Goal: Information Seeking & Learning: Learn about a topic

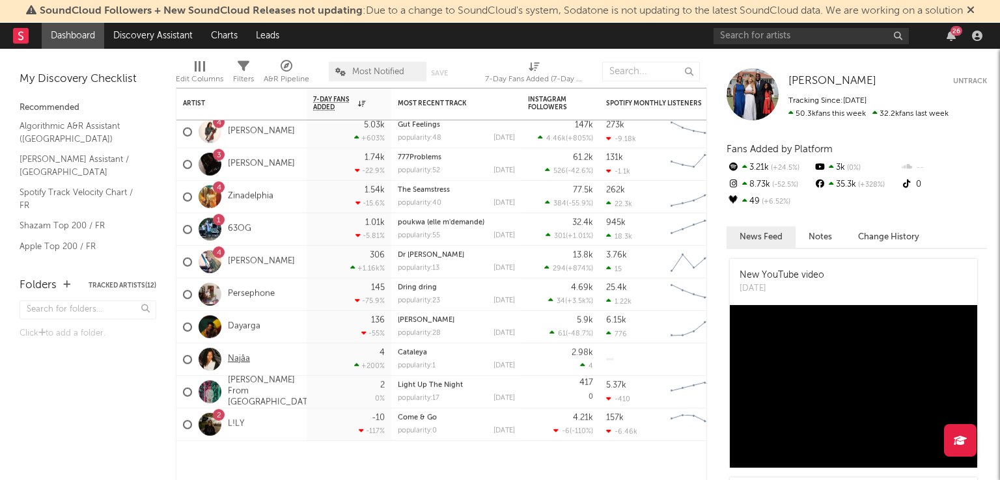
click at [241, 357] on link "Najâa" at bounding box center [239, 359] width 22 height 11
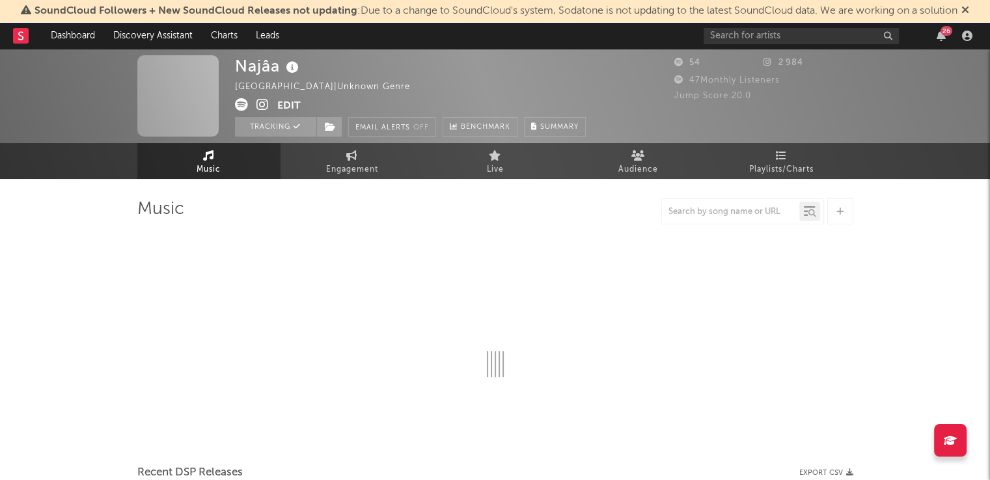
select select "6m"
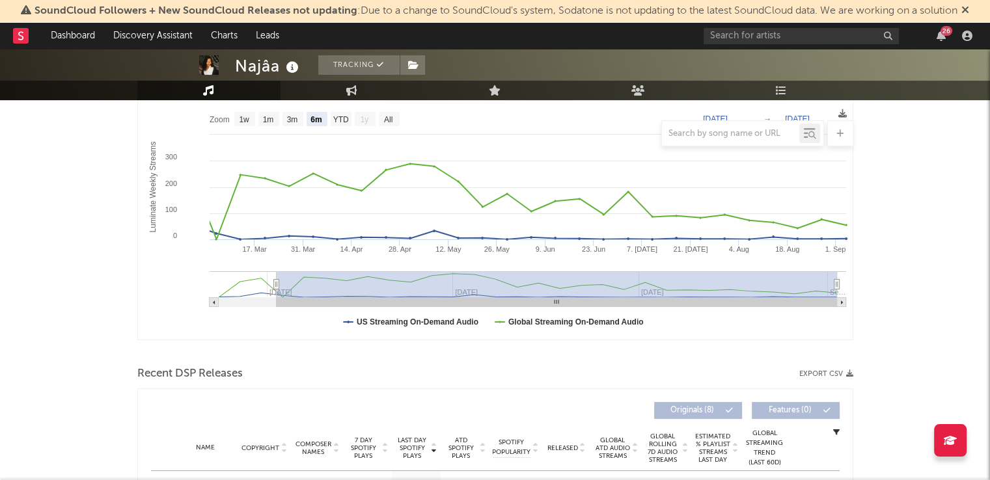
scroll to position [242, 0]
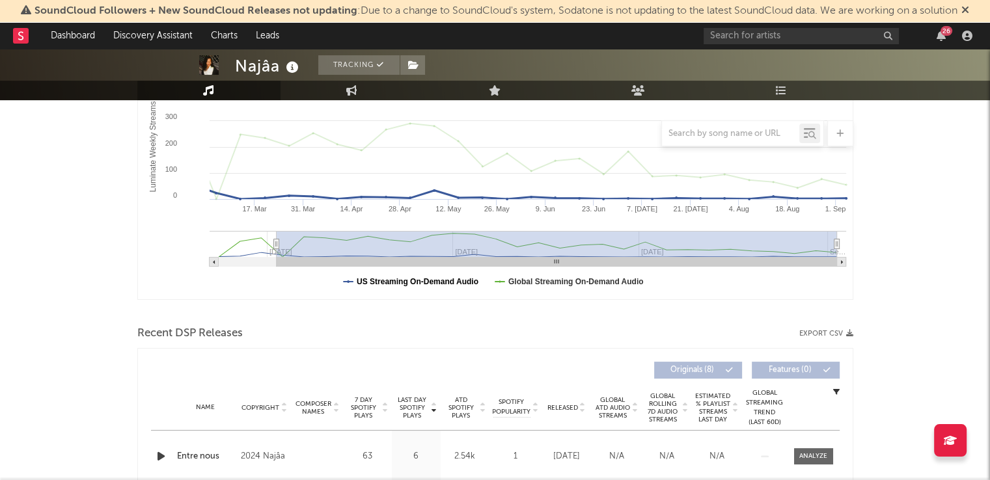
click at [400, 280] on text "US Streaming On-Demand Audio" at bounding box center [418, 281] width 122 height 9
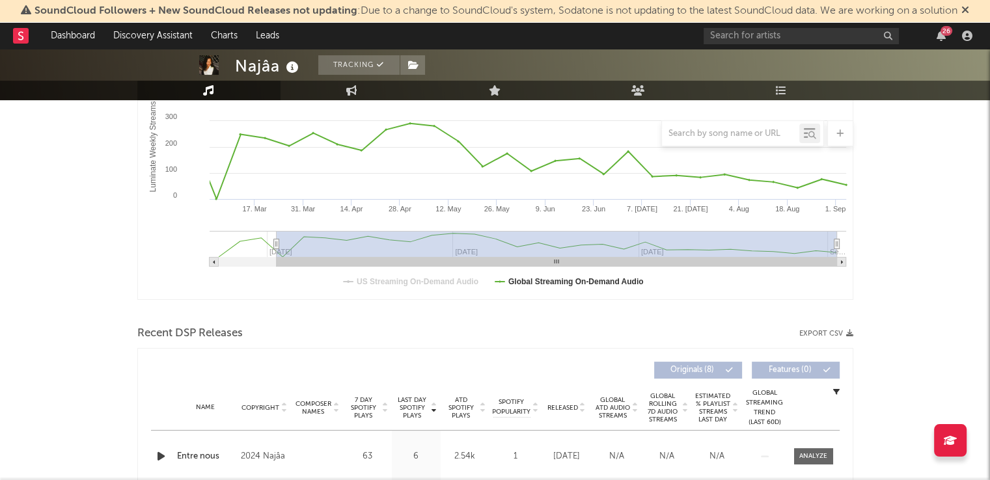
click at [400, 280] on text "US Streaming On-Demand Audio" at bounding box center [418, 281] width 122 height 9
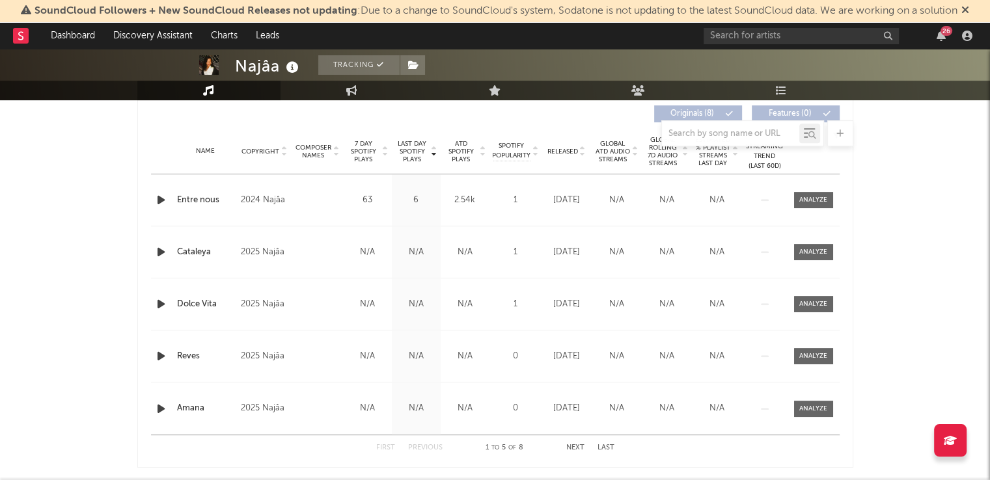
scroll to position [500, 0]
click at [807, 200] on div at bounding box center [813, 199] width 28 height 10
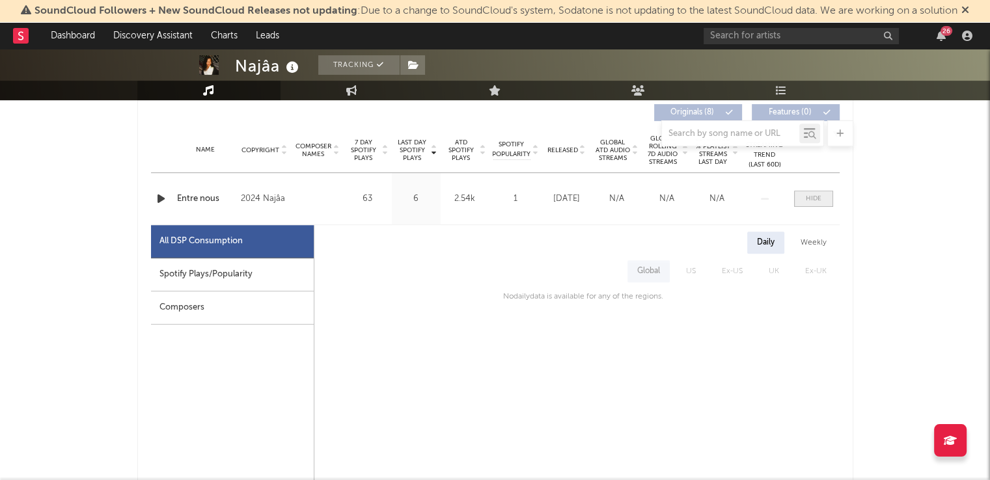
click at [826, 194] on span at bounding box center [813, 199] width 39 height 16
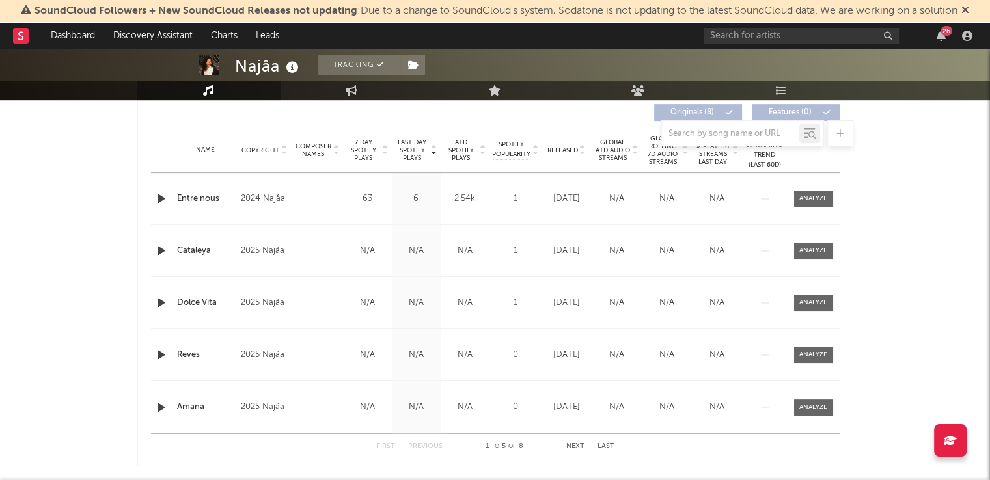
click at [896, 264] on div "Najâa Tracking [GEOGRAPHIC_DATA] | Unknown Genre Edit Tracking Email Alerts Off…" at bounding box center [495, 187] width 990 height 1276
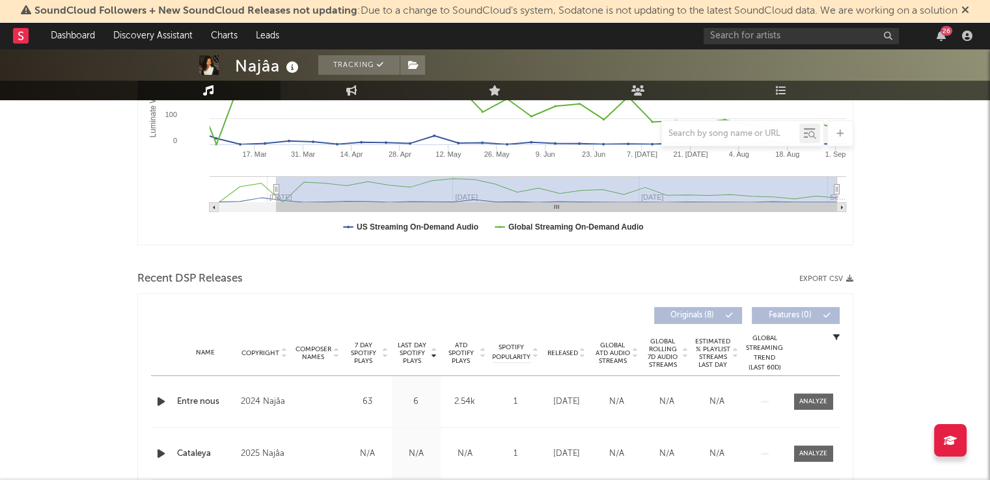
scroll to position [298, 0]
click at [919, 232] on div "Najâa Tracking [GEOGRAPHIC_DATA] | Unknown Genre Edit Tracking Email Alerts Off…" at bounding box center [495, 389] width 990 height 1276
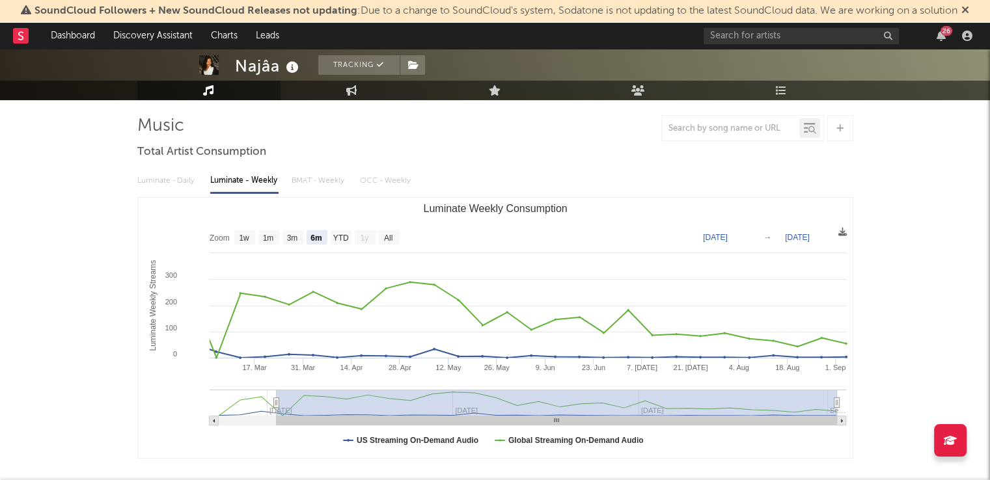
scroll to position [0, 0]
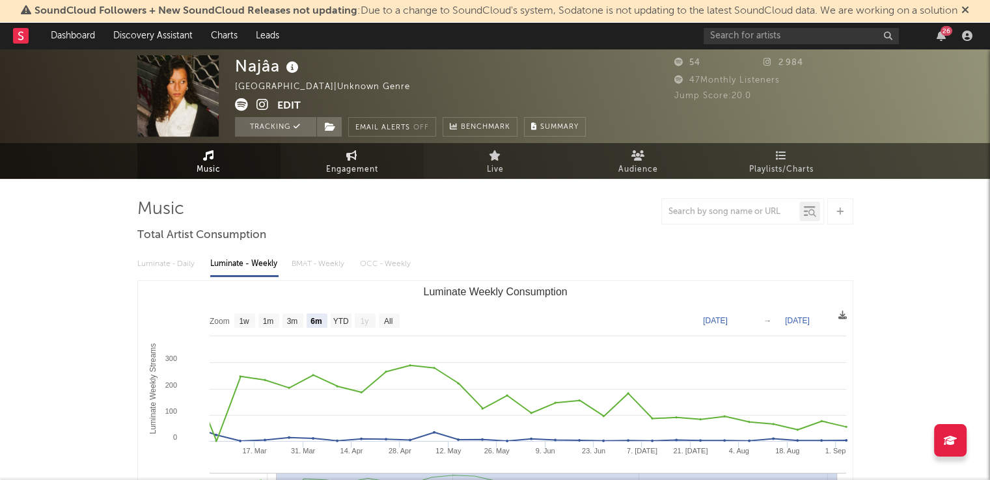
click at [351, 170] on span "Engagement" at bounding box center [352, 170] width 52 height 16
select select "1w"
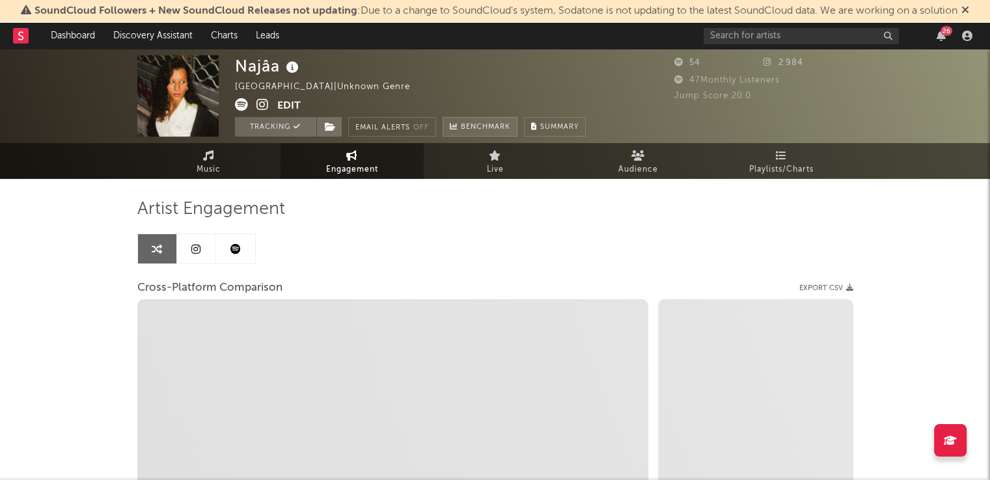
click at [481, 131] on span "Benchmark" at bounding box center [485, 128] width 49 height 16
select select "1m"
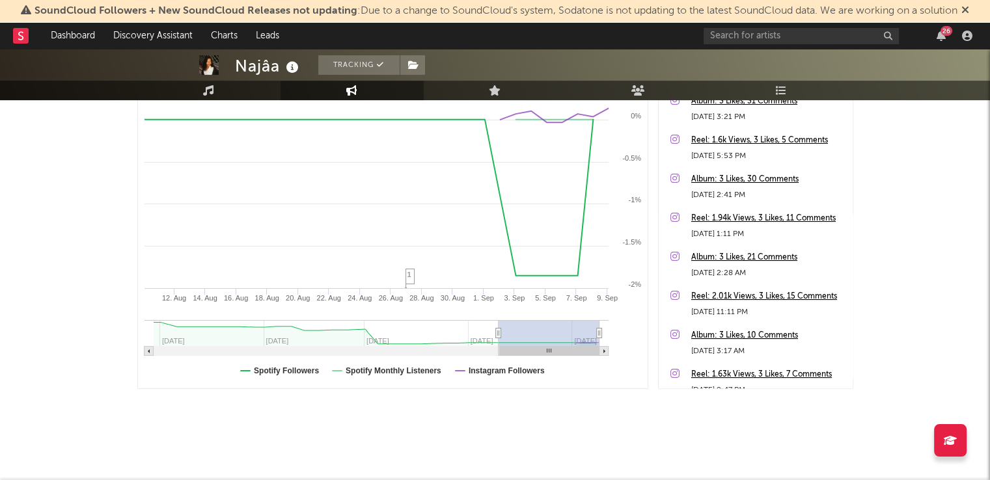
scroll to position [48, 0]
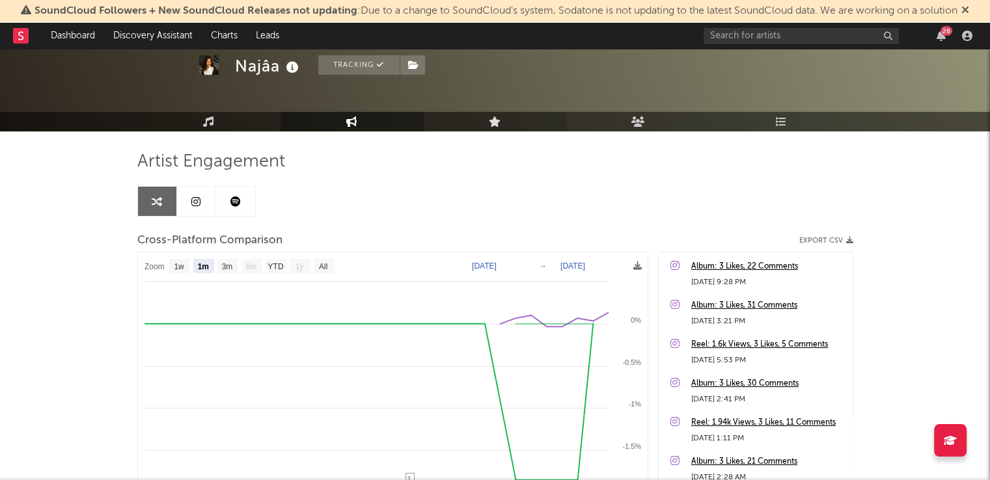
click at [482, 120] on link "Live" at bounding box center [495, 122] width 143 height 20
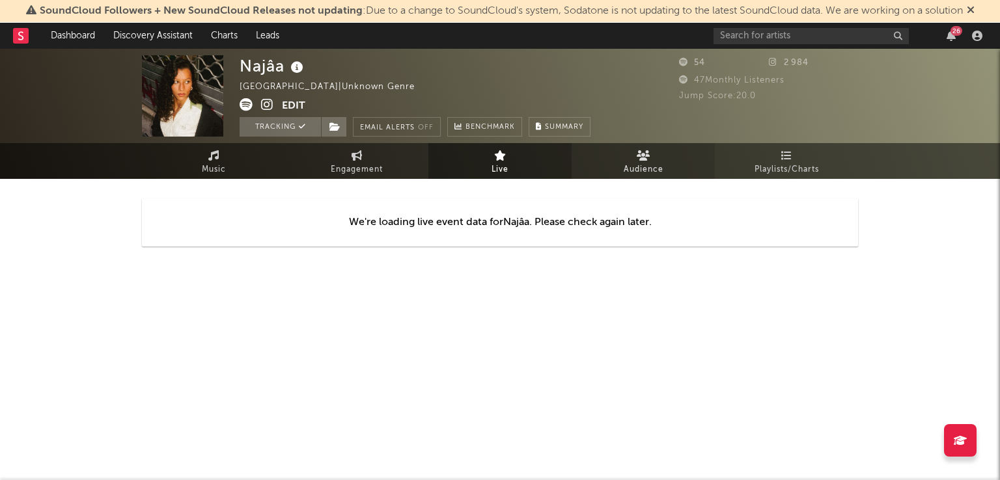
click at [648, 167] on span "Audience" at bounding box center [643, 170] width 40 height 16
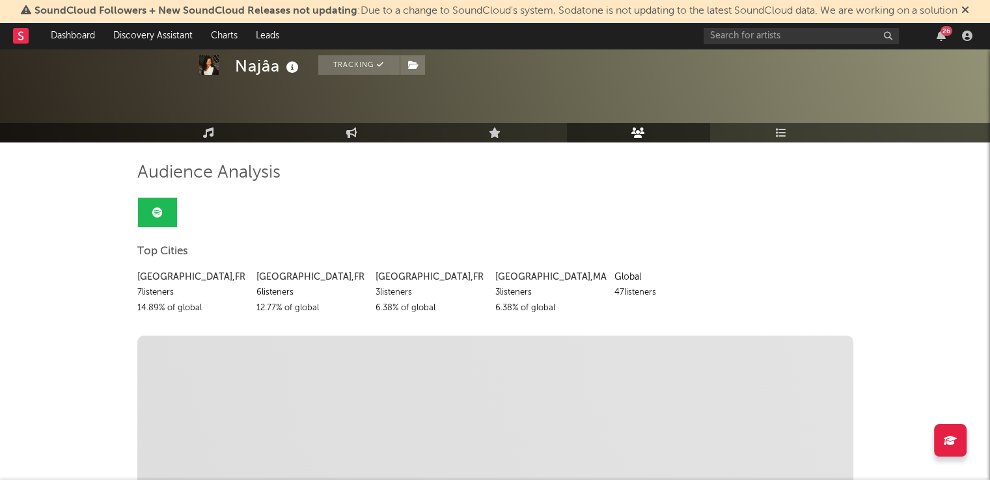
scroll to position [96, 0]
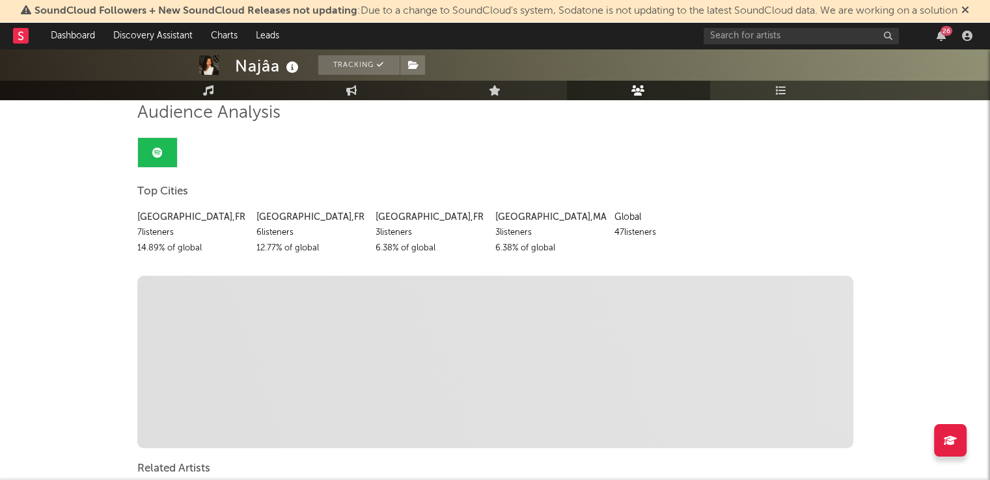
click at [621, 219] on div "Global" at bounding box center [668, 218] width 109 height 16
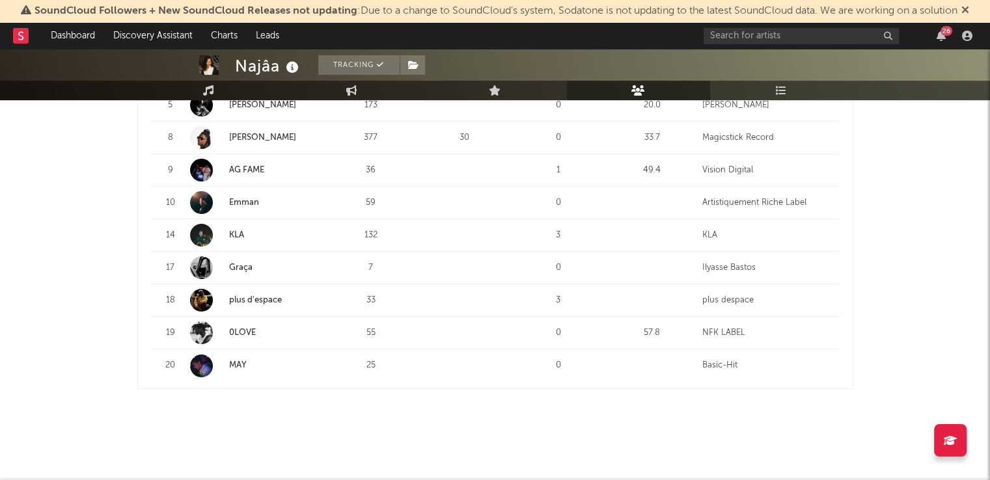
scroll to position [288, 0]
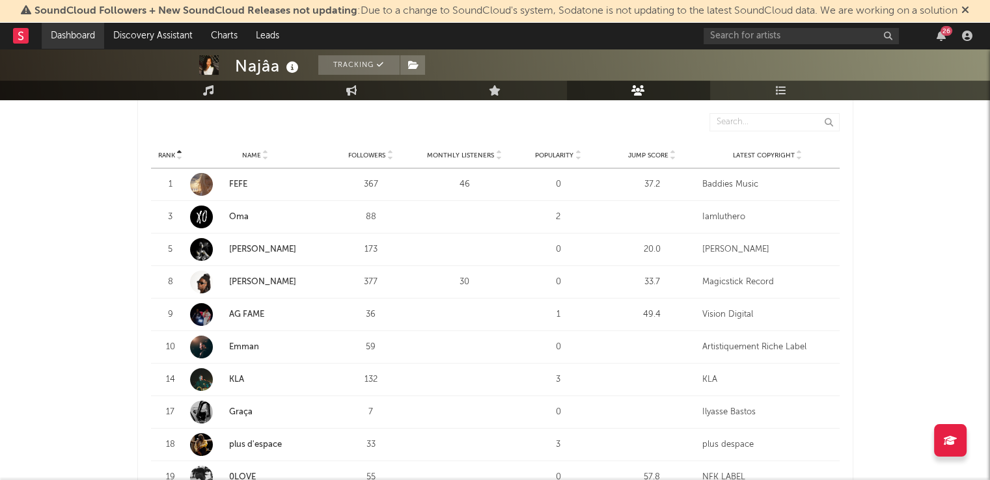
click at [70, 36] on link "Dashboard" at bounding box center [73, 36] width 62 height 26
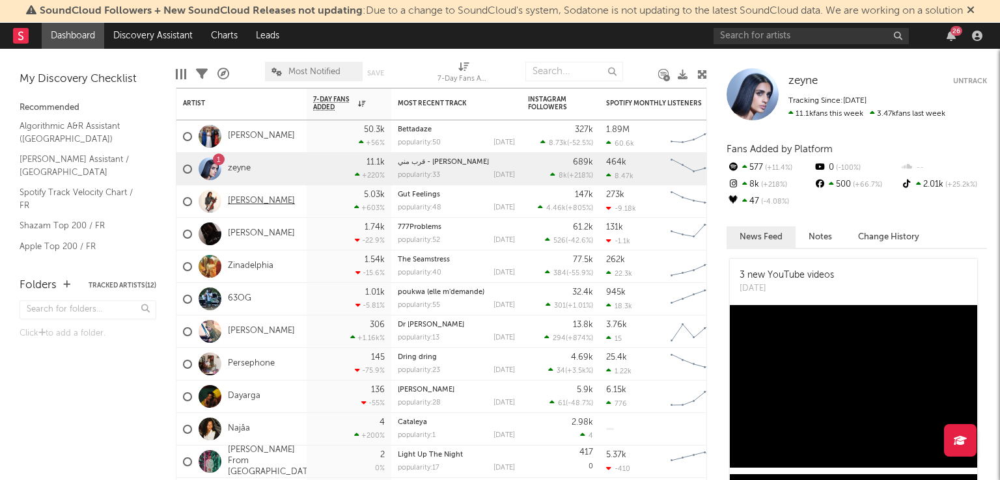
click at [255, 196] on link "[PERSON_NAME]" at bounding box center [261, 201] width 67 height 11
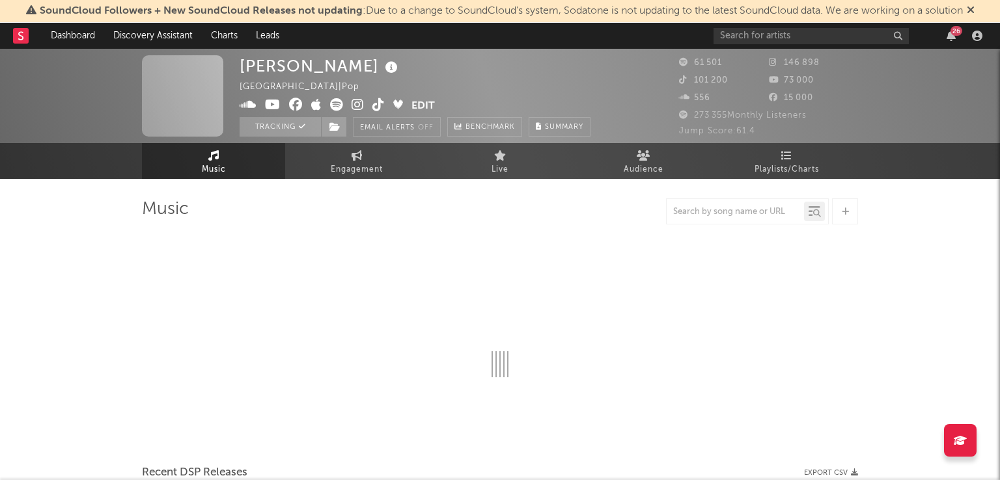
select select "6m"
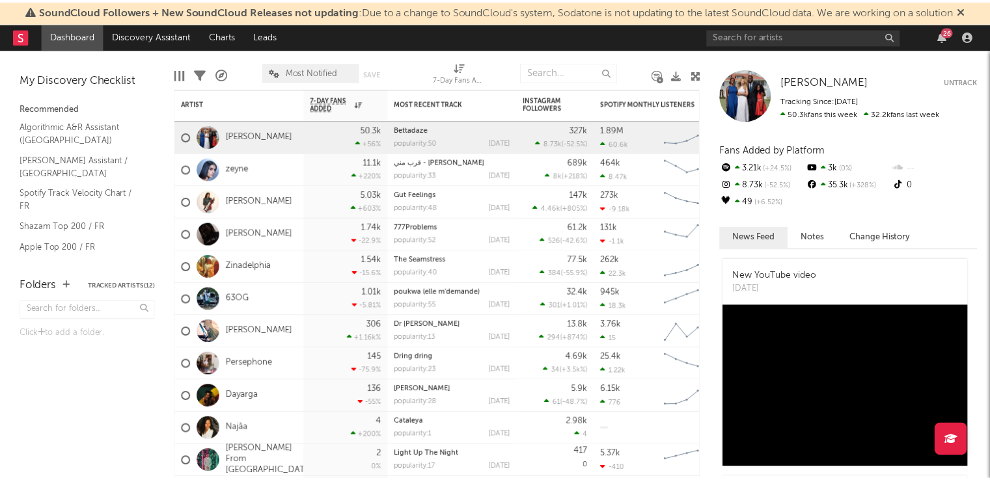
scroll to position [39, 0]
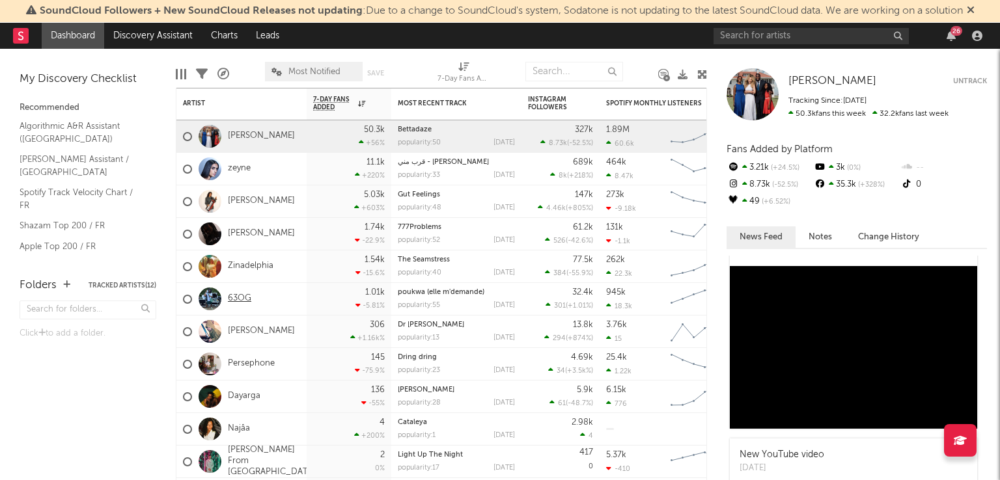
click at [228, 301] on link "63OG" at bounding box center [239, 299] width 23 height 11
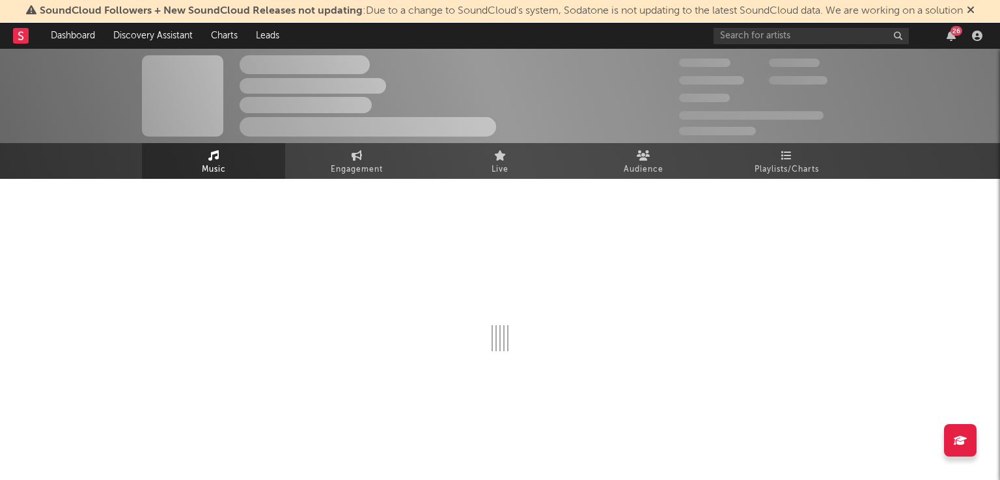
select select "6m"
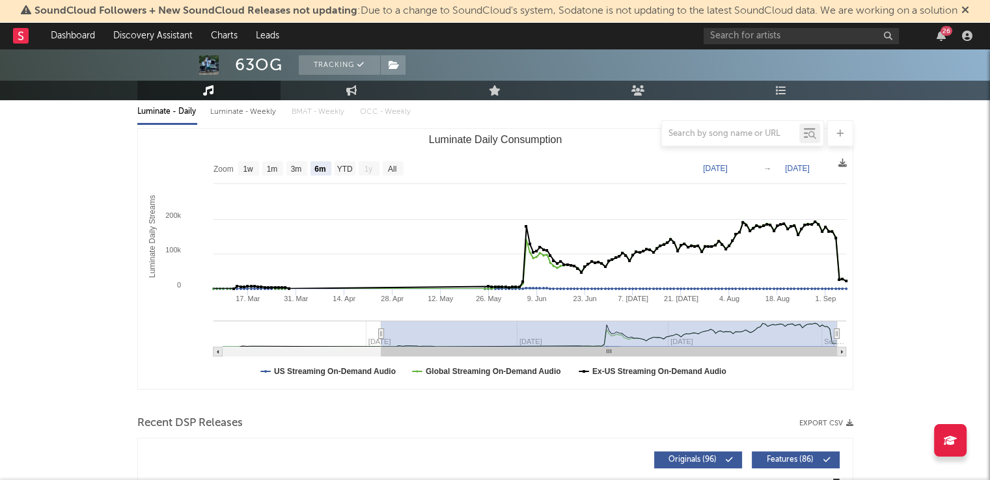
scroll to position [150, 0]
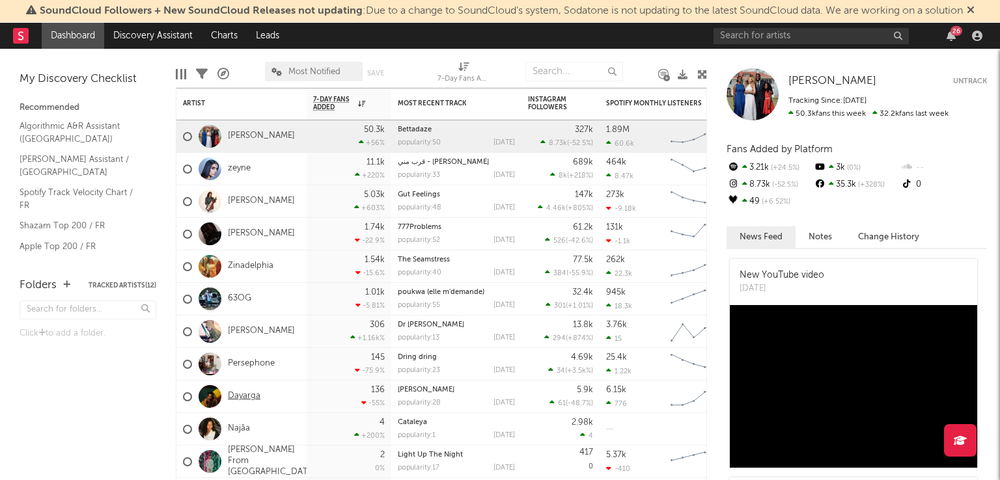
click at [246, 397] on link "Dayarga" at bounding box center [244, 396] width 33 height 11
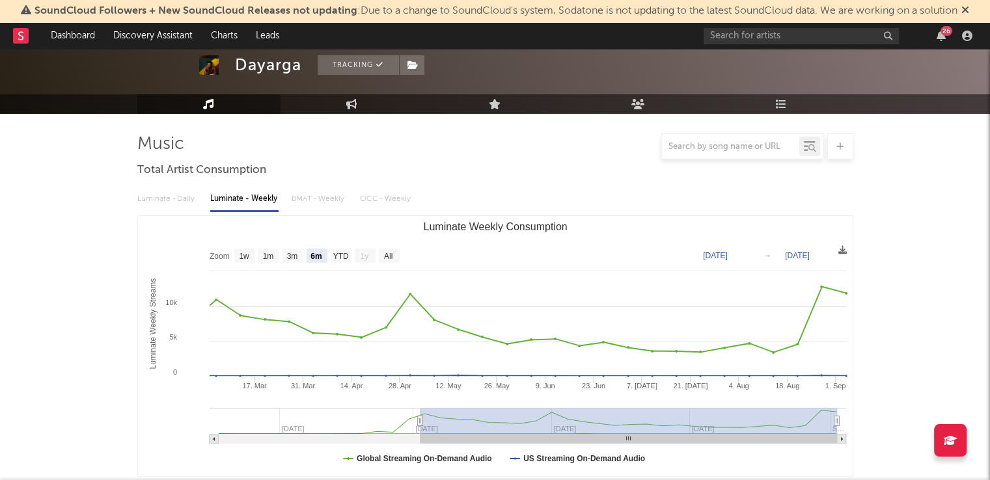
scroll to position [112, 0]
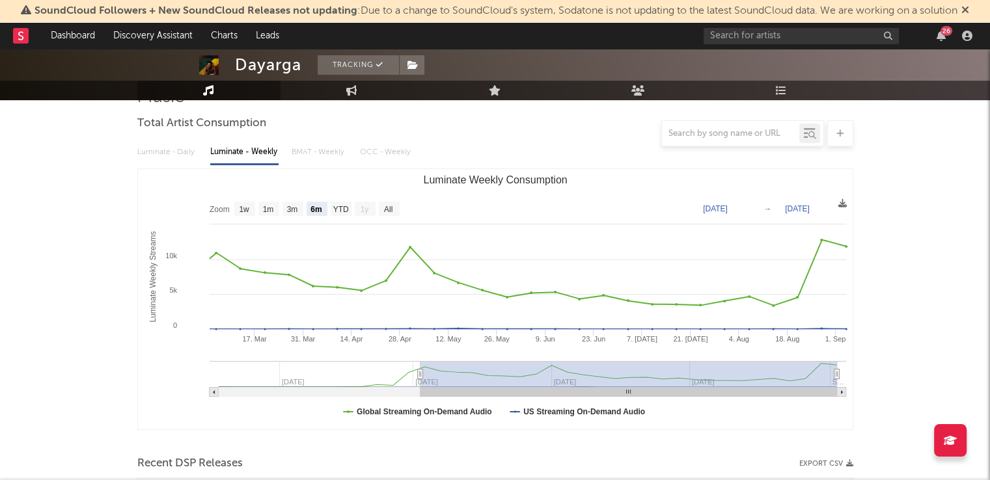
click at [390, 208] on text "All" at bounding box center [387, 209] width 8 height 9
select select "All"
type input "[DATE]"
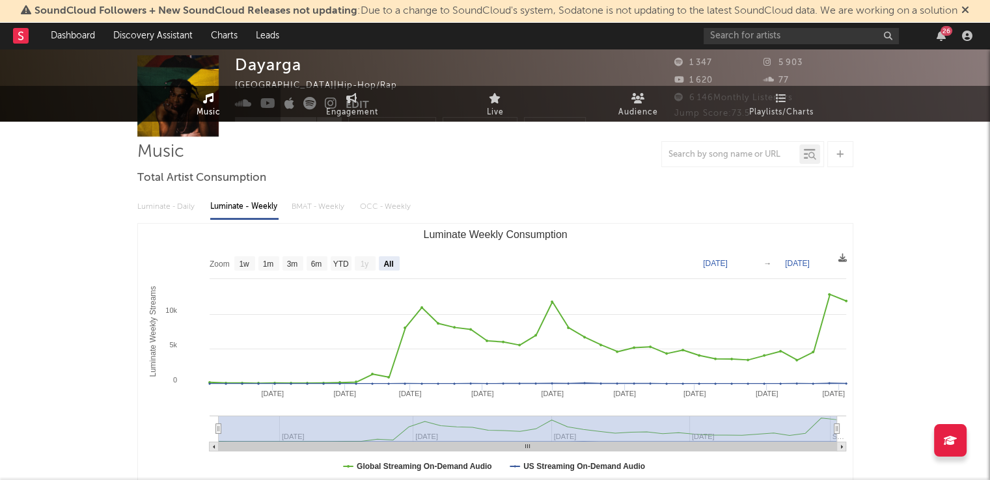
scroll to position [0, 0]
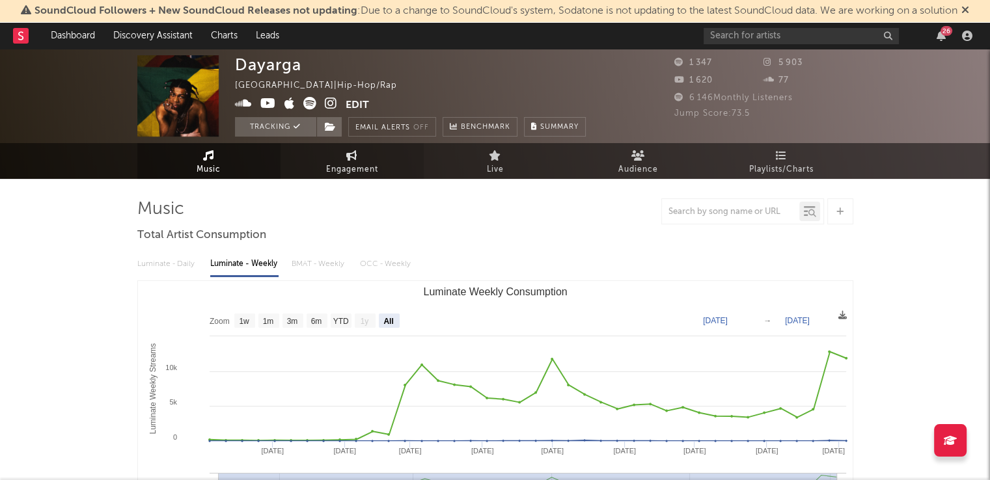
click at [368, 163] on span "Engagement" at bounding box center [352, 170] width 52 height 16
select select "1w"
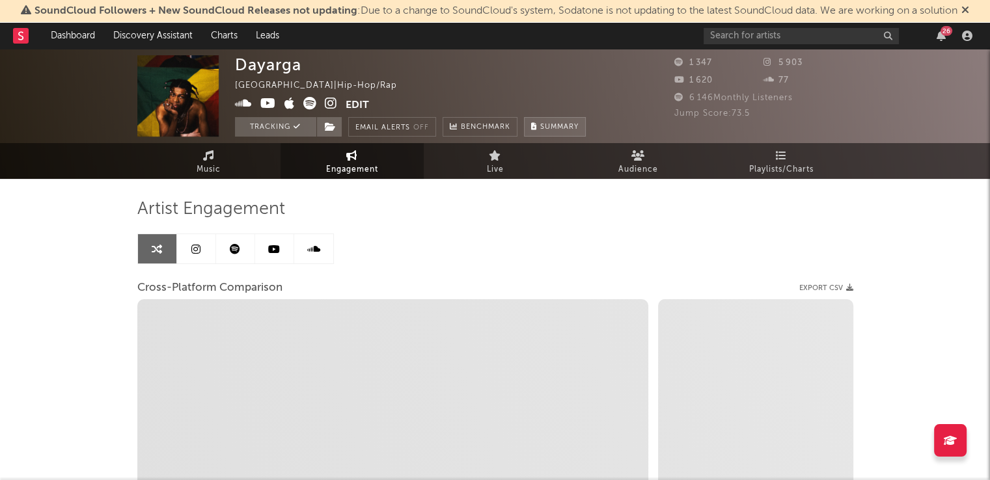
click at [549, 118] on button "Summary" at bounding box center [555, 127] width 62 height 20
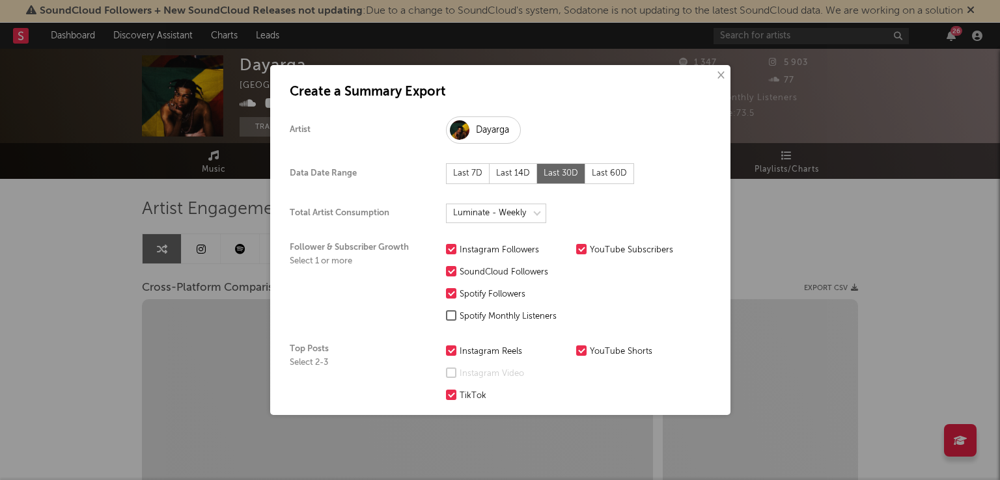
click at [713, 74] on button "×" at bounding box center [720, 75] width 14 height 14
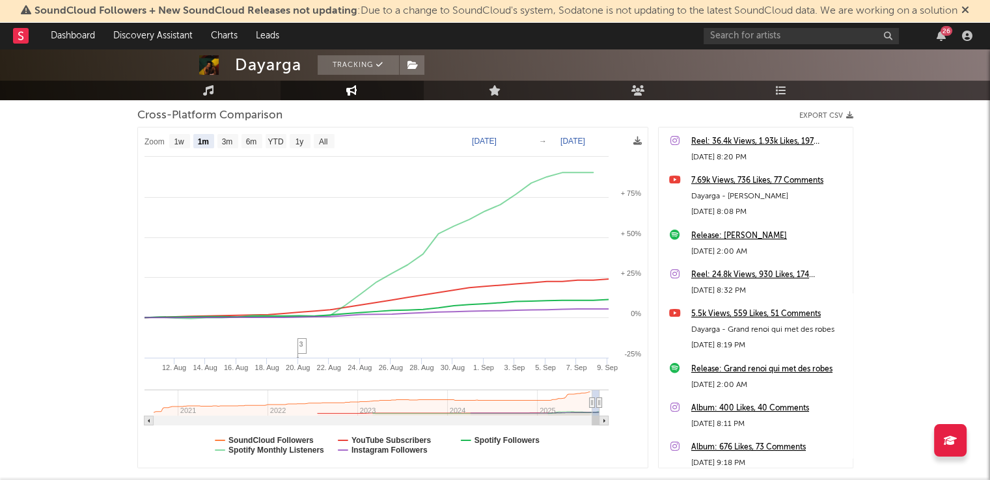
scroll to position [195, 0]
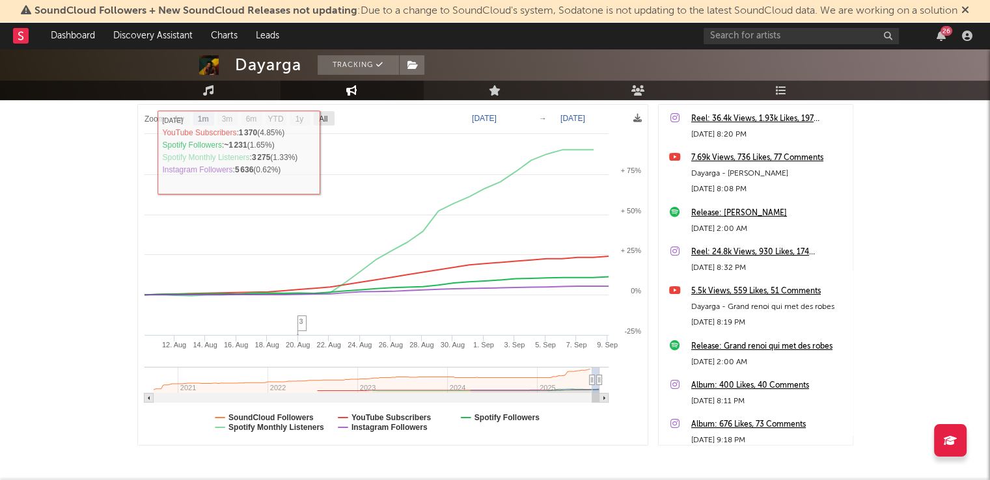
click at [323, 120] on text "All" at bounding box center [322, 119] width 8 height 9
select select "All"
type input "[DATE]"
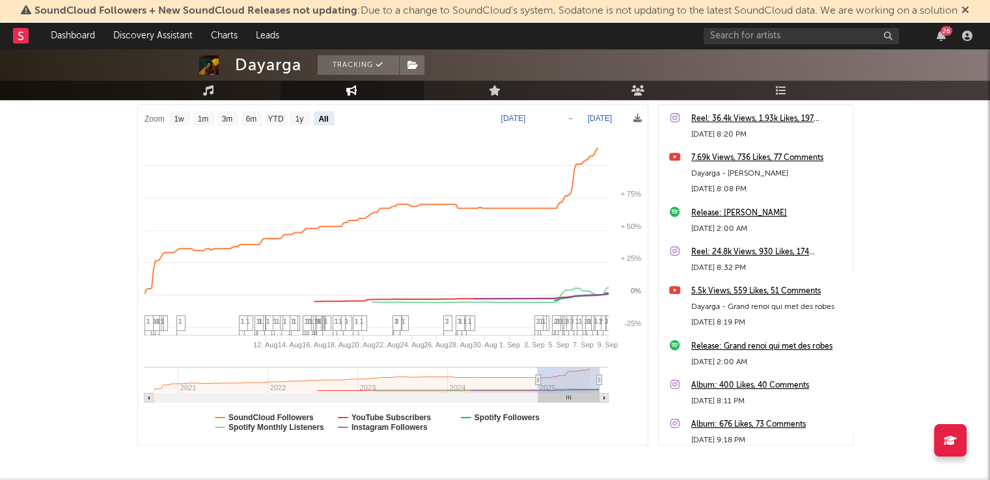
select select "All"
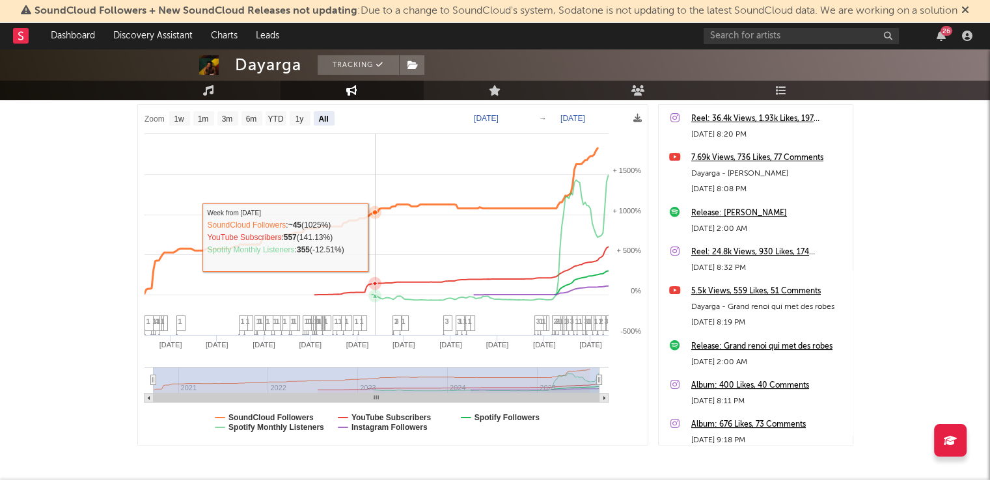
drag, startPoint x: 376, startPoint y: 235, endPoint x: 385, endPoint y: 235, distance: 9.1
click at [384, 235] on rect at bounding box center [393, 275] width 510 height 340
type input "[DATE]"
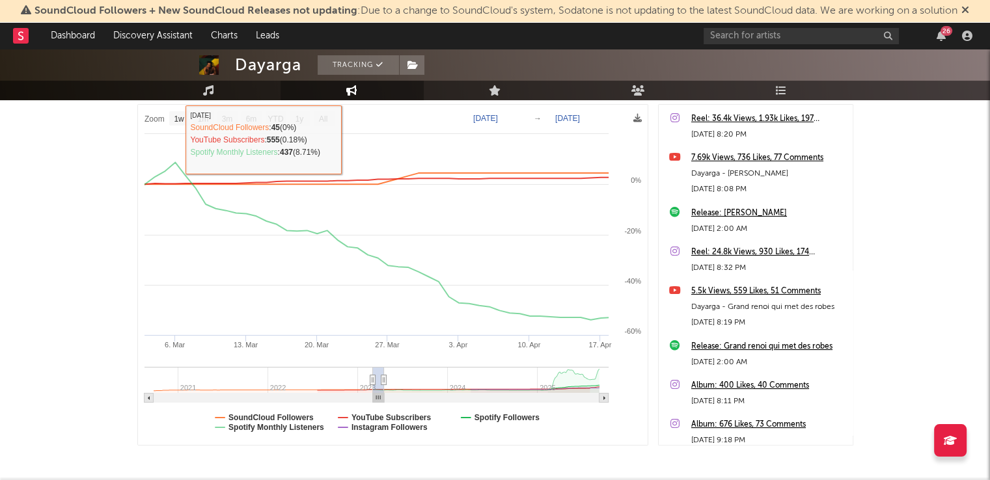
click at [354, 120] on rect at bounding box center [393, 275] width 510 height 340
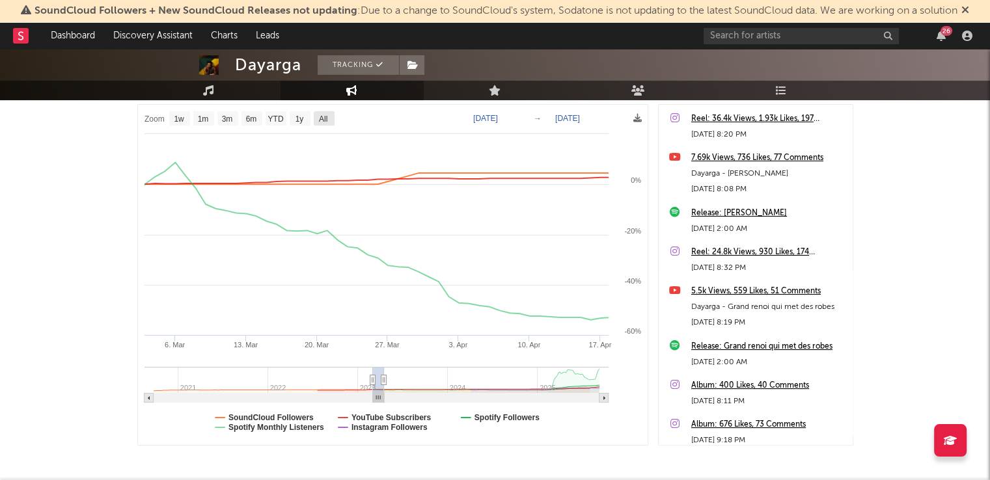
click at [323, 122] on text "All" at bounding box center [322, 119] width 8 height 9
select select "All"
type input "[DATE]"
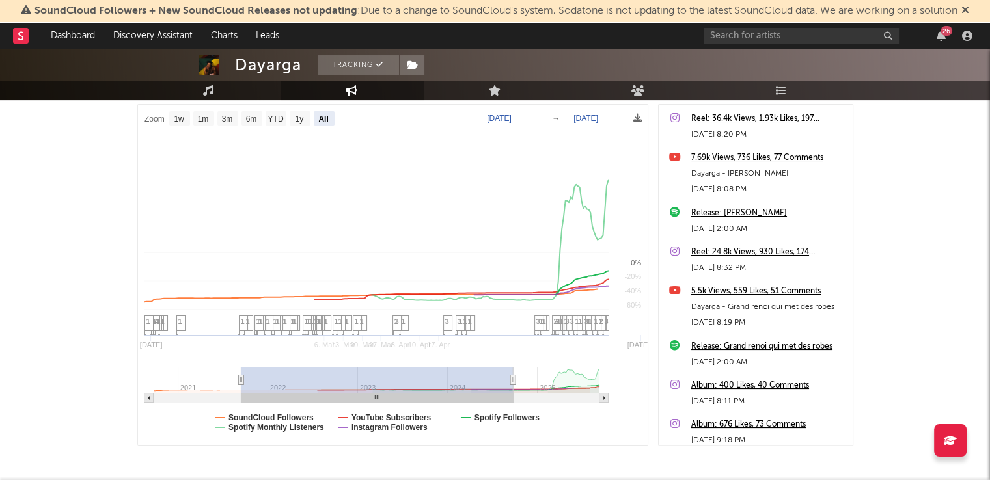
select select "All"
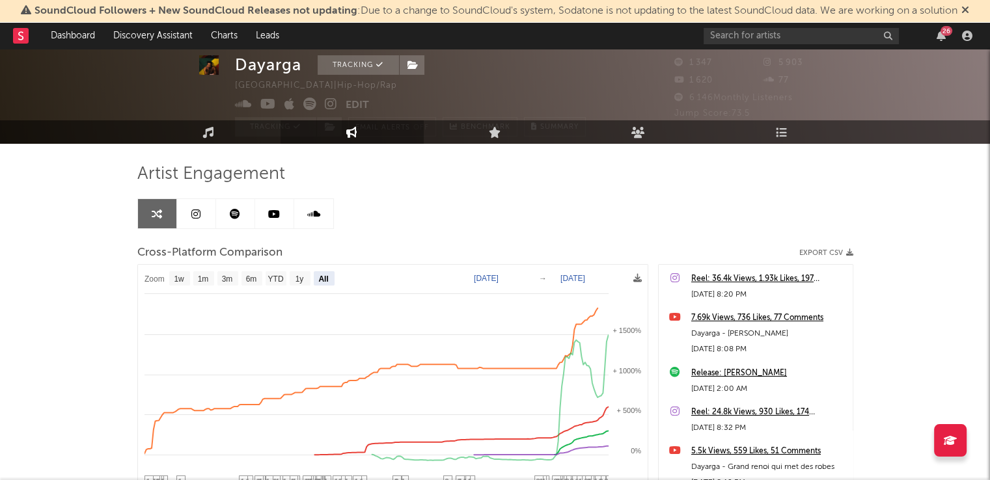
scroll to position [29, 0]
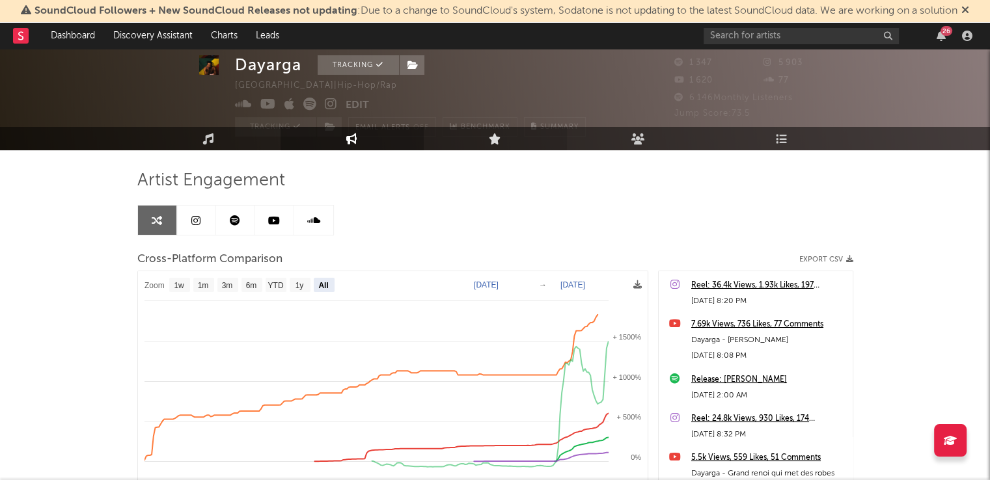
click at [526, 127] on link "Live" at bounding box center [495, 138] width 143 height 23
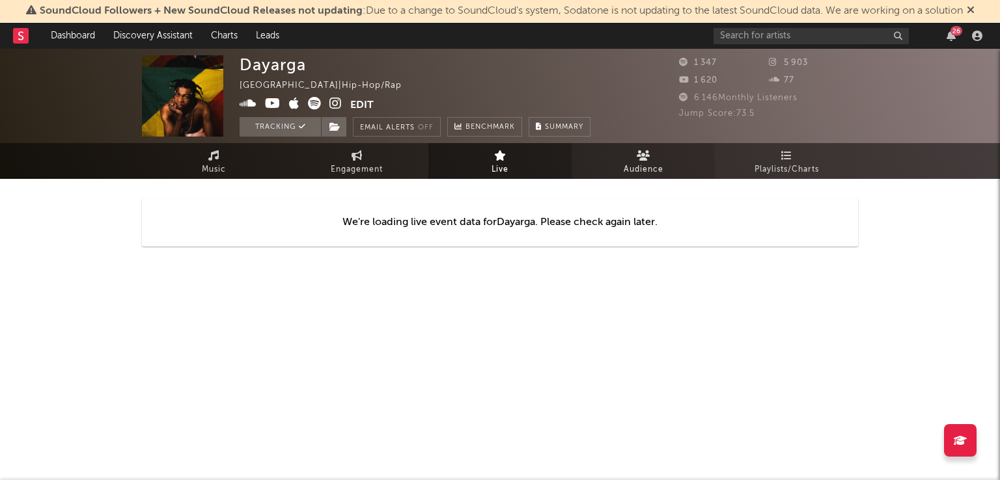
click at [625, 156] on link "Audience" at bounding box center [642, 161] width 143 height 36
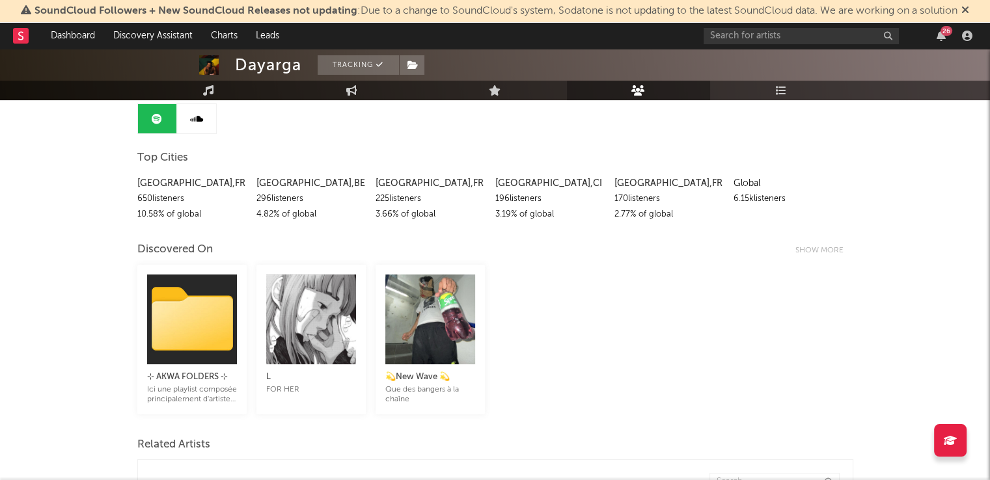
scroll to position [130, 0]
click at [211, 314] on div at bounding box center [192, 320] width 90 height 90
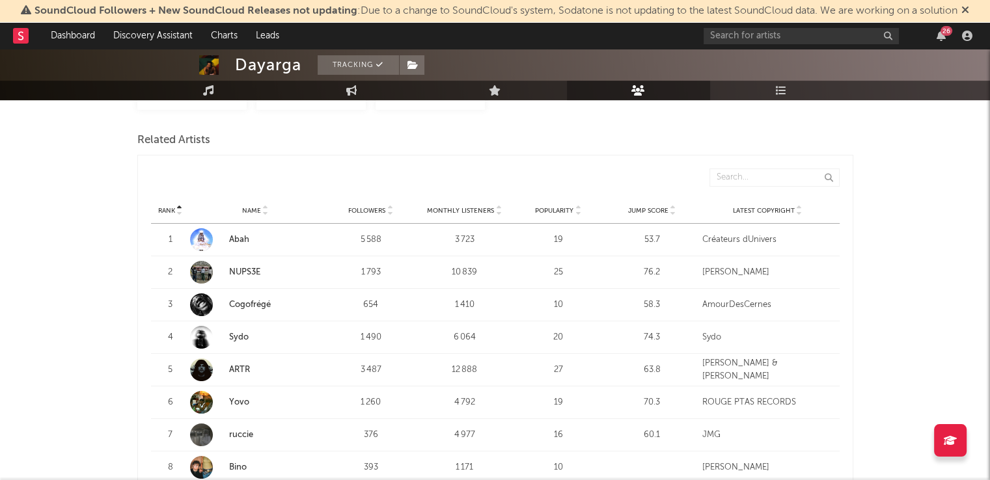
scroll to position [405, 0]
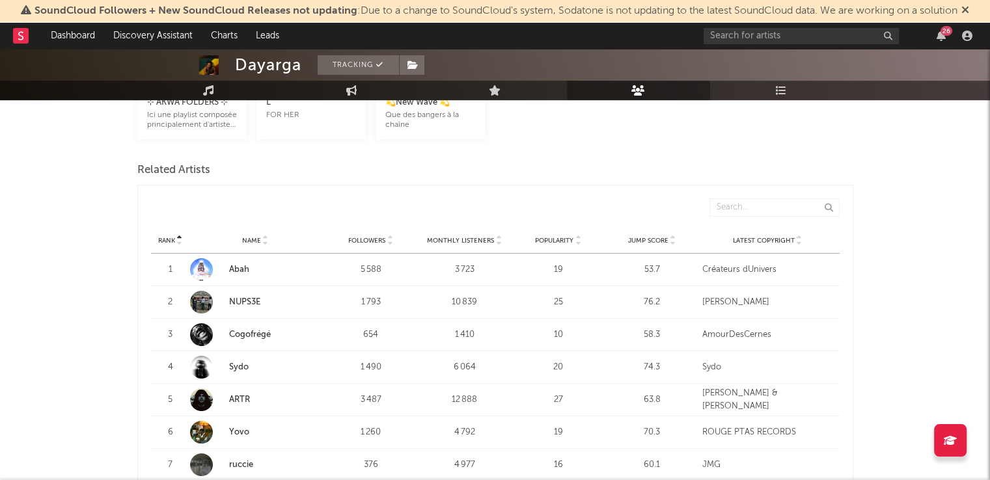
click at [671, 241] on icon at bounding box center [673, 243] width 7 height 5
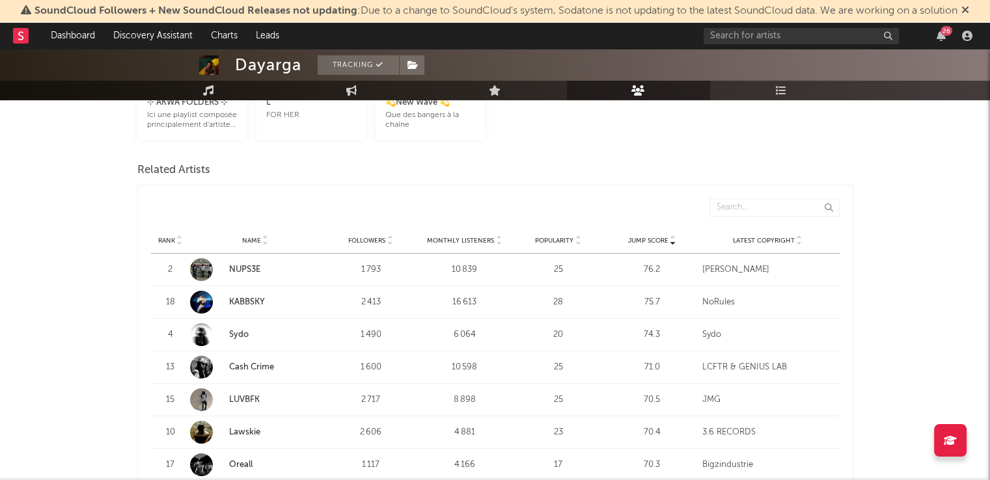
click at [671, 241] on icon at bounding box center [673, 243] width 7 height 5
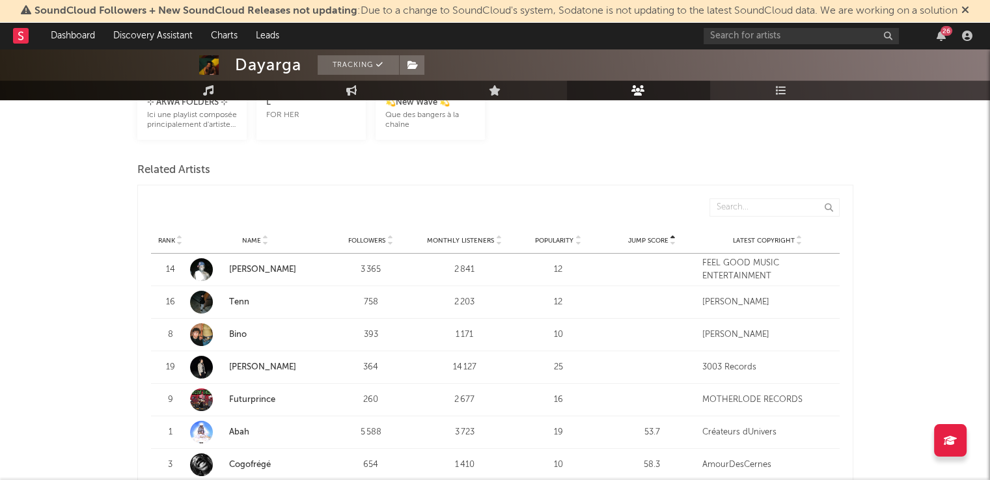
click at [671, 241] on icon at bounding box center [673, 243] width 7 height 5
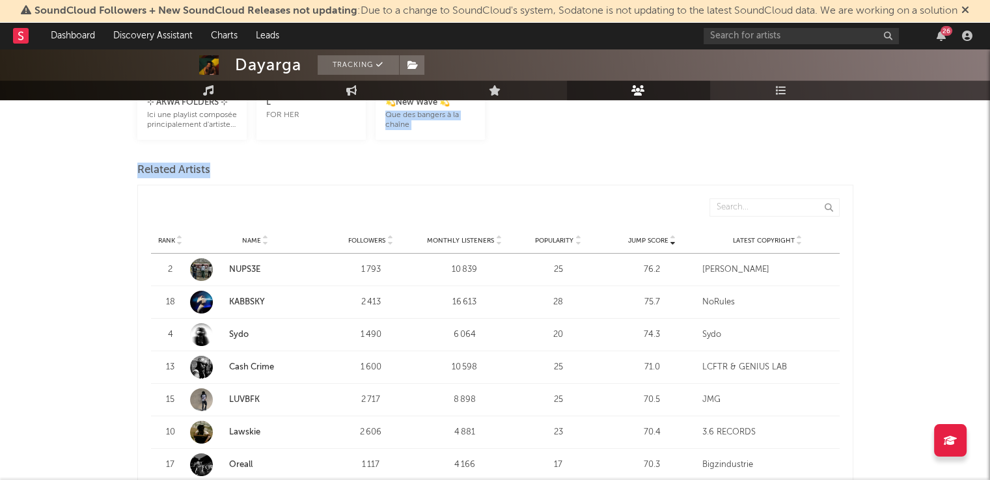
drag, startPoint x: 988, startPoint y: 141, endPoint x: 988, endPoint y: 150, distance: 9.1
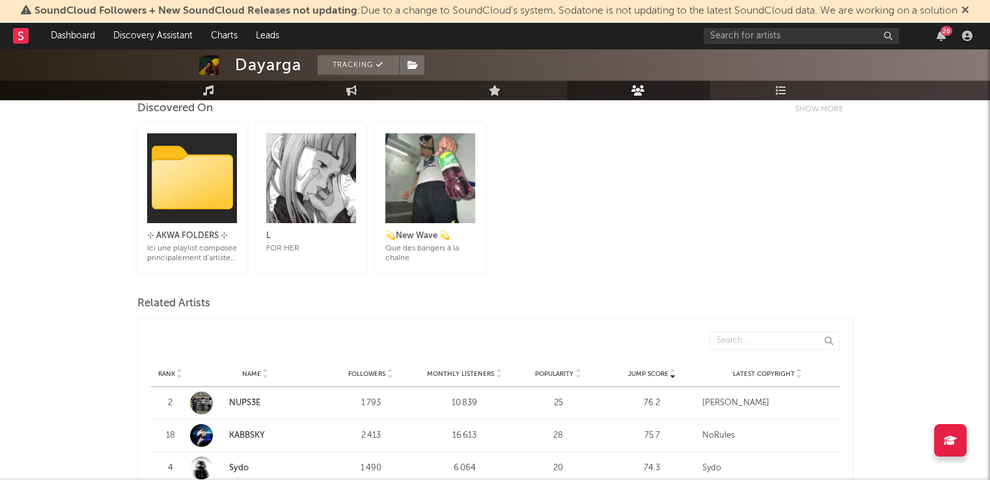
scroll to position [0, 0]
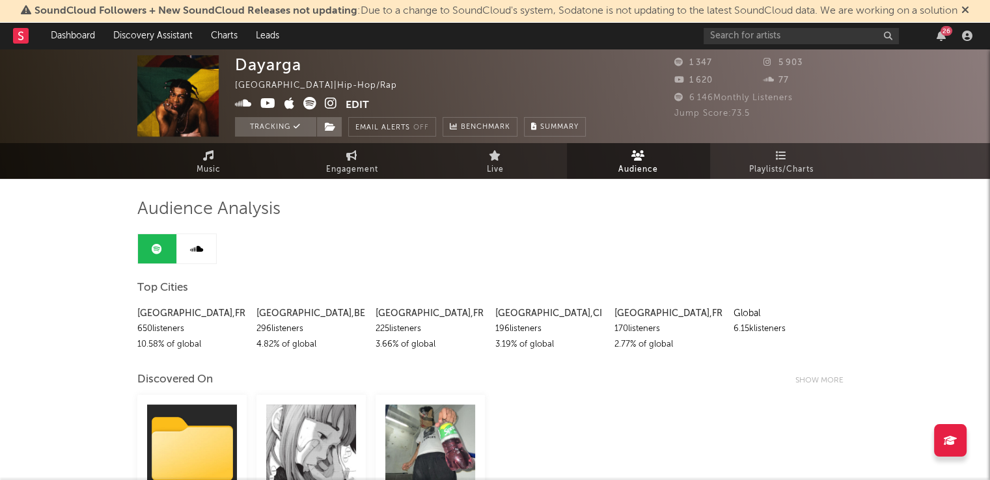
click at [737, 115] on span "Jump Score: 73.5" at bounding box center [711, 113] width 75 height 8
click at [877, 129] on div "Dayarga [GEOGRAPHIC_DATA] | Hip-Hop/Rap Edit Tracking Email Alerts Off Benchmar…" at bounding box center [495, 96] width 990 height 94
click at [968, 31] on icon "button" at bounding box center [967, 36] width 10 height 10
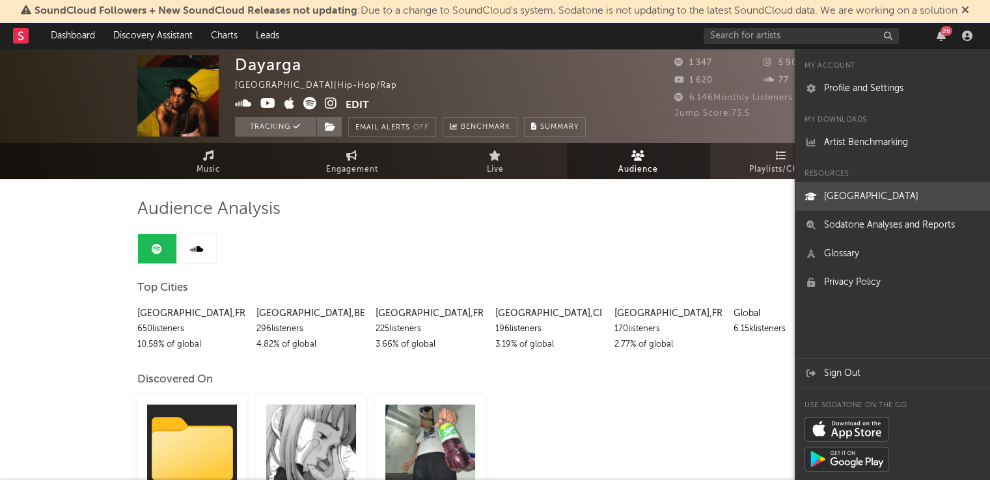
click at [881, 204] on link "[GEOGRAPHIC_DATA]" at bounding box center [892, 196] width 195 height 29
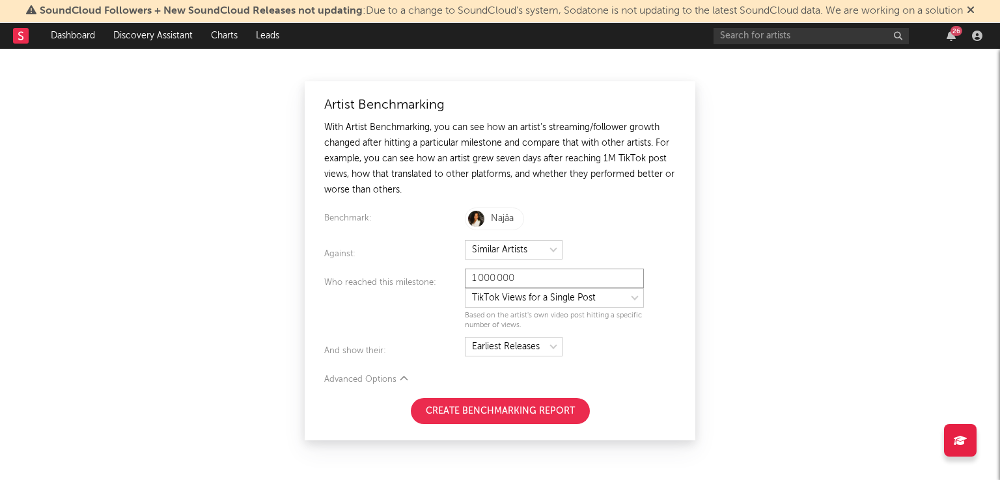
click at [543, 273] on input "1 000 000" at bounding box center [554, 279] width 179 height 20
click at [541, 298] on select at bounding box center [554, 298] width 179 height 20
click at [465, 288] on select at bounding box center [554, 298] width 179 height 20
select select "tiktok_self_promo"
type input "25 000"
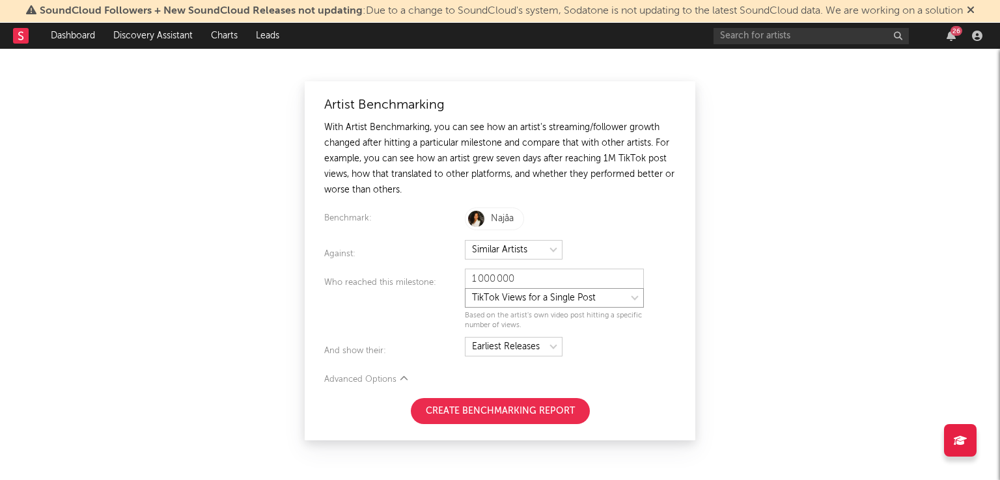
select select "nielsen_global_audio_stream"
click at [547, 412] on button "Create Benchmarking Report" at bounding box center [500, 411] width 179 height 26
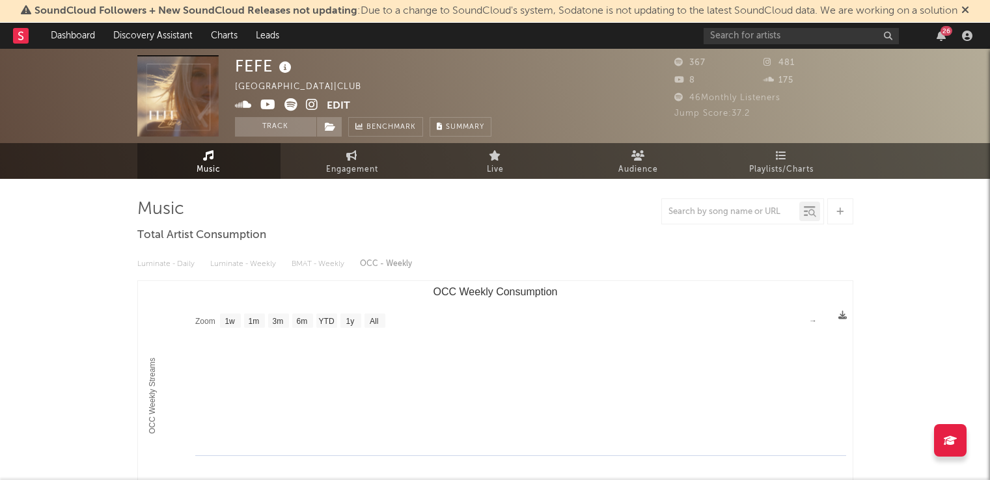
select select "1w"
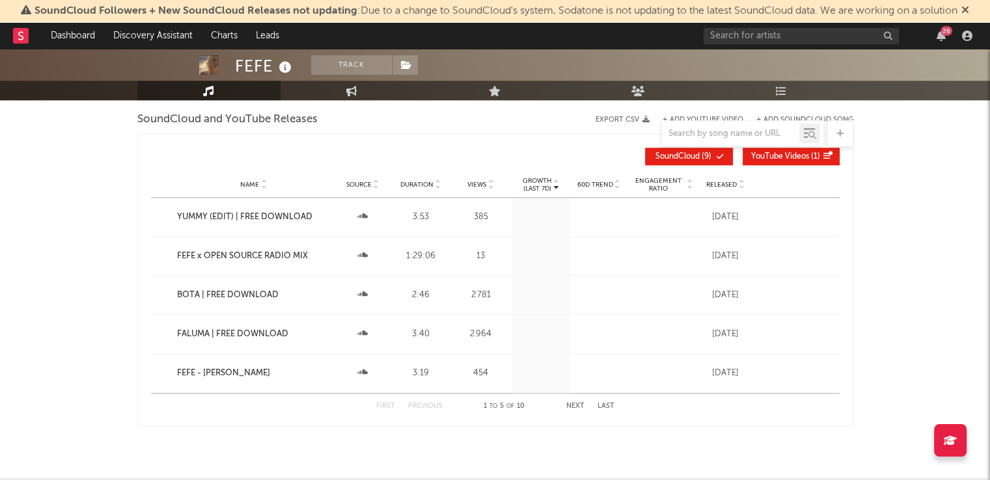
scroll to position [1155, 0]
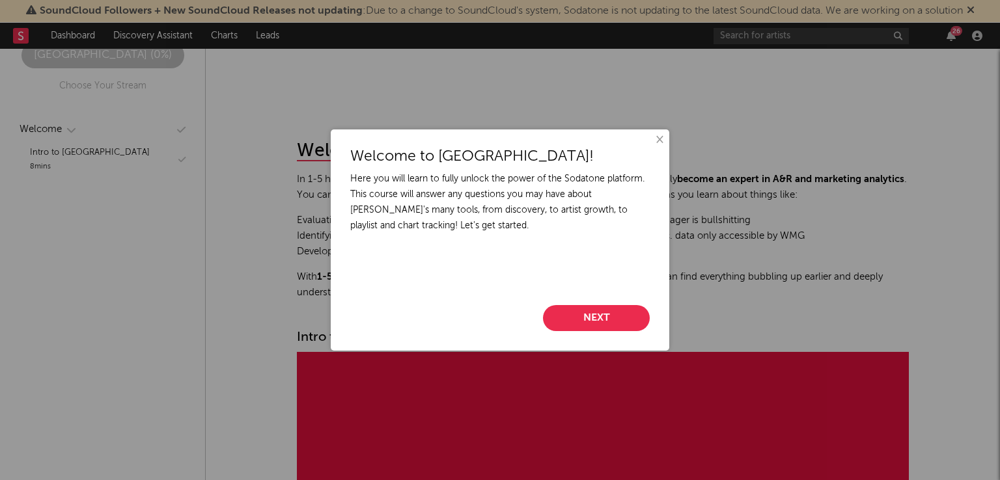
click at [589, 313] on button "Next" at bounding box center [596, 318] width 107 height 26
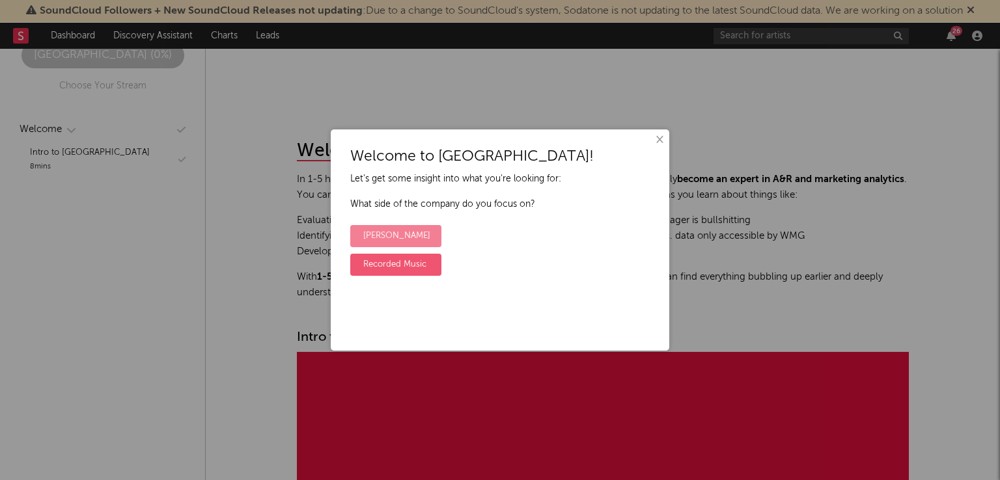
click at [420, 236] on label "Warner Chappell" at bounding box center [395, 236] width 91 height 22
click at [359, 230] on input "Warner Chappell" at bounding box center [354, 226] width 8 height 8
click at [385, 239] on label "Yes" at bounding box center [369, 236] width 39 height 22
click at [359, 230] on input "Yes" at bounding box center [354, 226] width 8 height 8
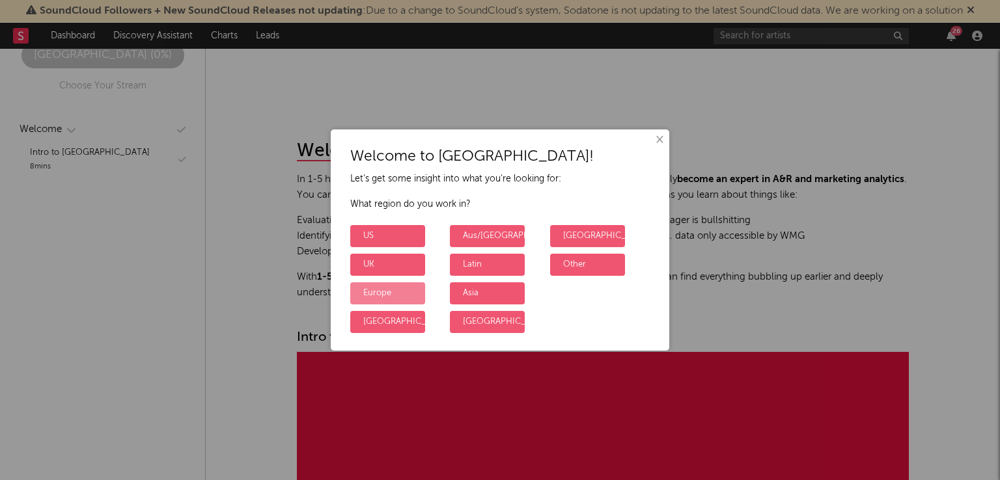
click at [370, 295] on label "Europe" at bounding box center [387, 293] width 75 height 22
click at [359, 288] on input "Europe" at bounding box center [354, 283] width 8 height 8
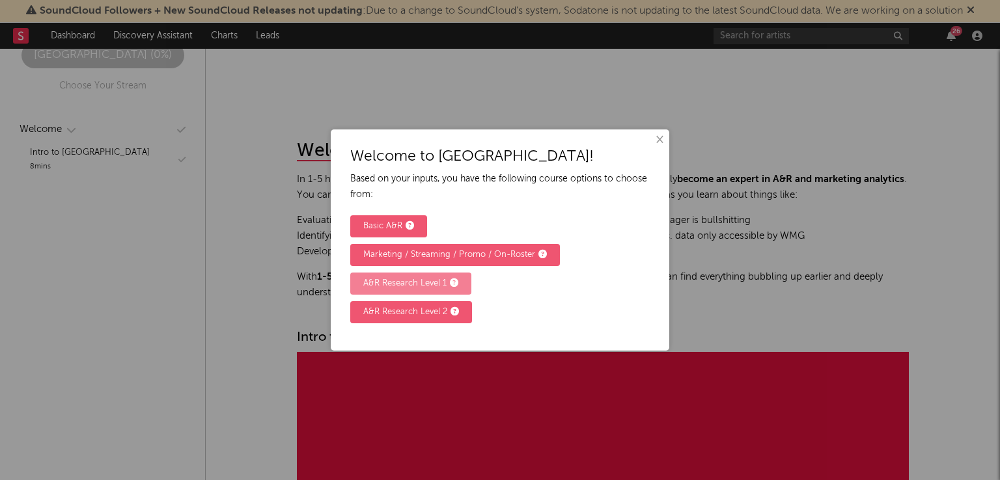
click at [383, 281] on div "A&R Research Level 1" at bounding box center [410, 284] width 95 height 16
click at [359, 278] on input "A&R Research Level 1" at bounding box center [354, 273] width 8 height 8
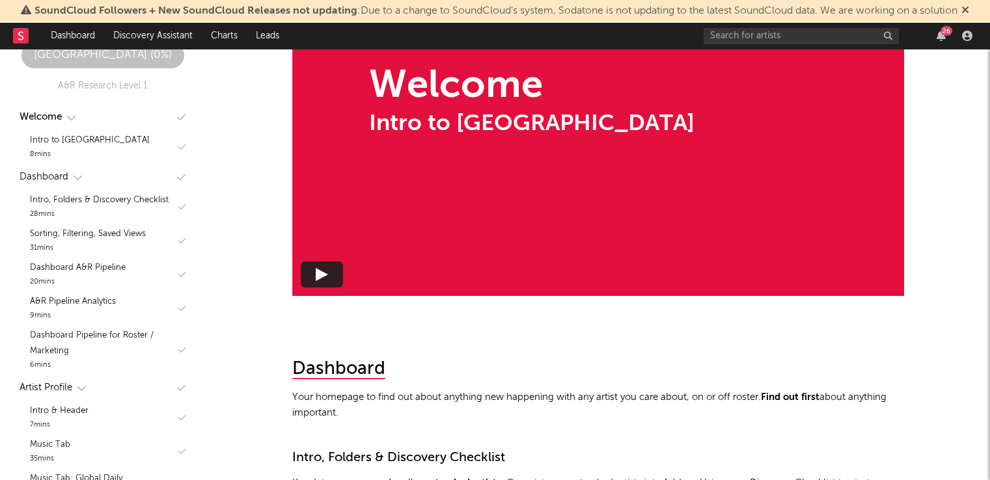
scroll to position [463, 0]
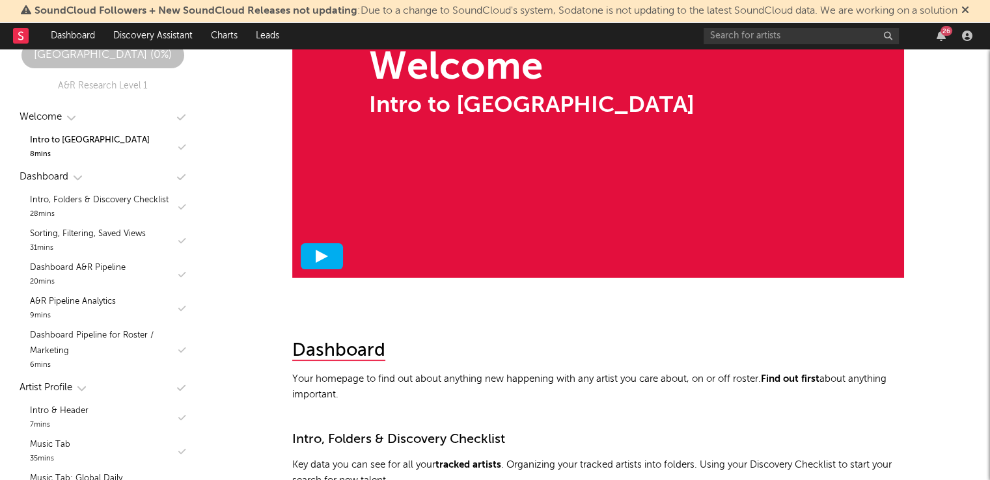
click at [332, 265] on div at bounding box center [322, 256] width 42 height 26
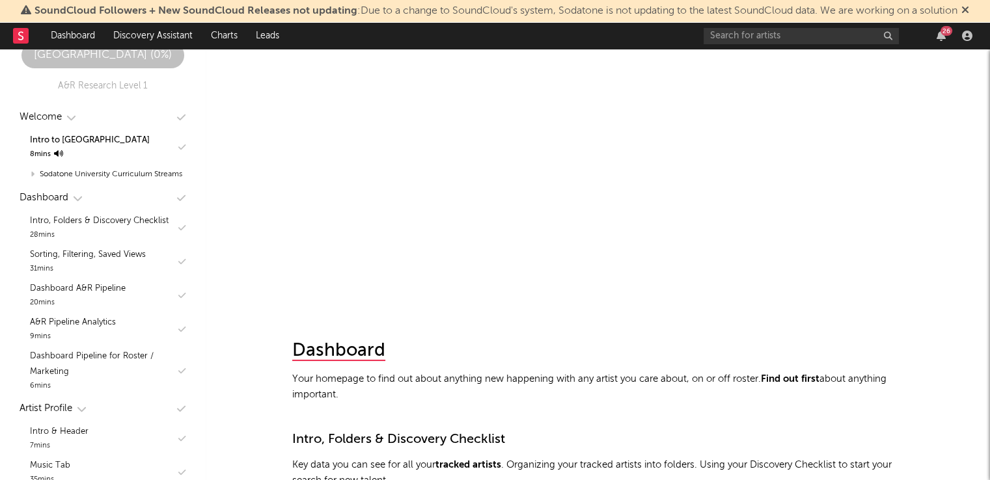
click at [968, 13] on icon at bounding box center [965, 10] width 8 height 10
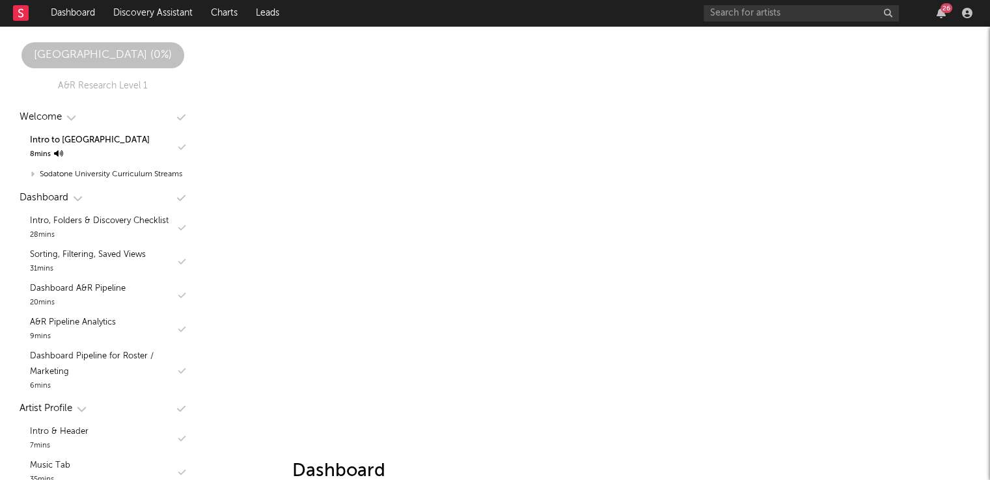
scroll to position [294, 0]
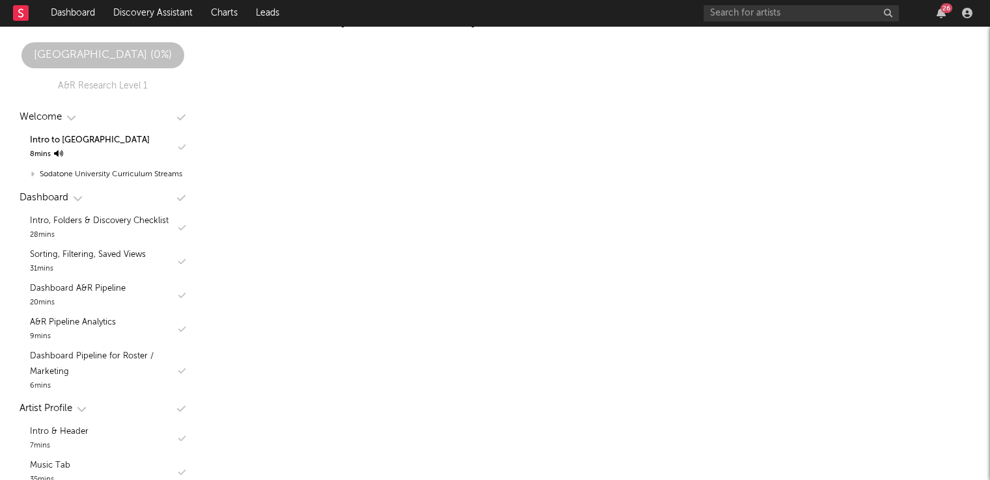
scroll to position [255, 0]
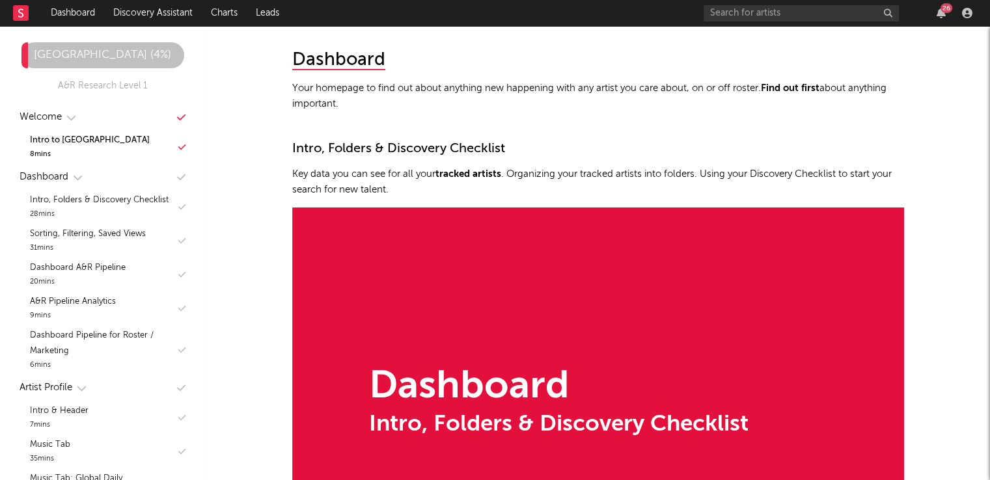
scroll to position [745, 0]
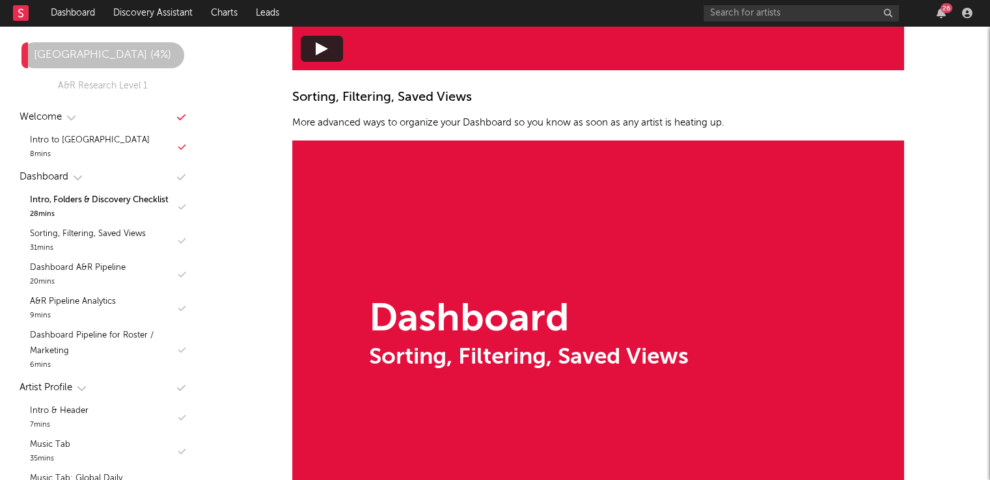
scroll to position [1265, 0]
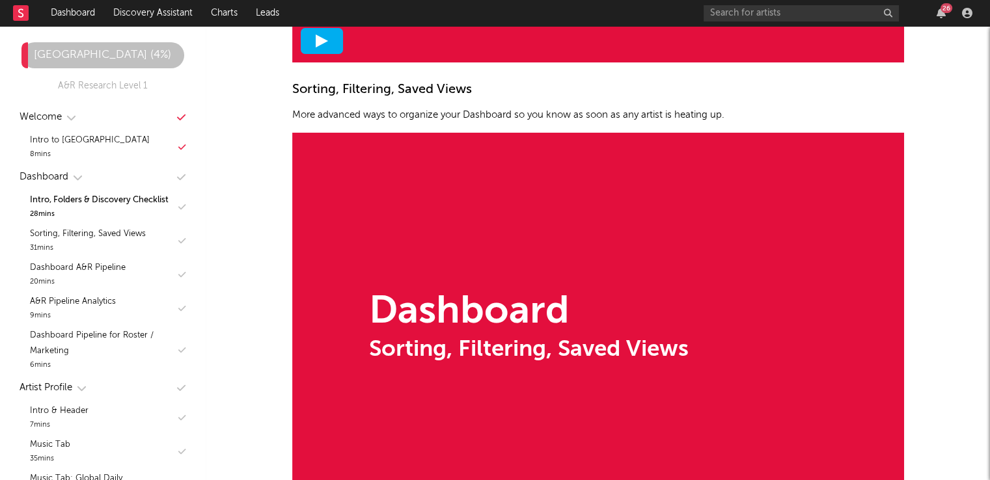
click at [328, 36] on div at bounding box center [322, 41] width 42 height 26
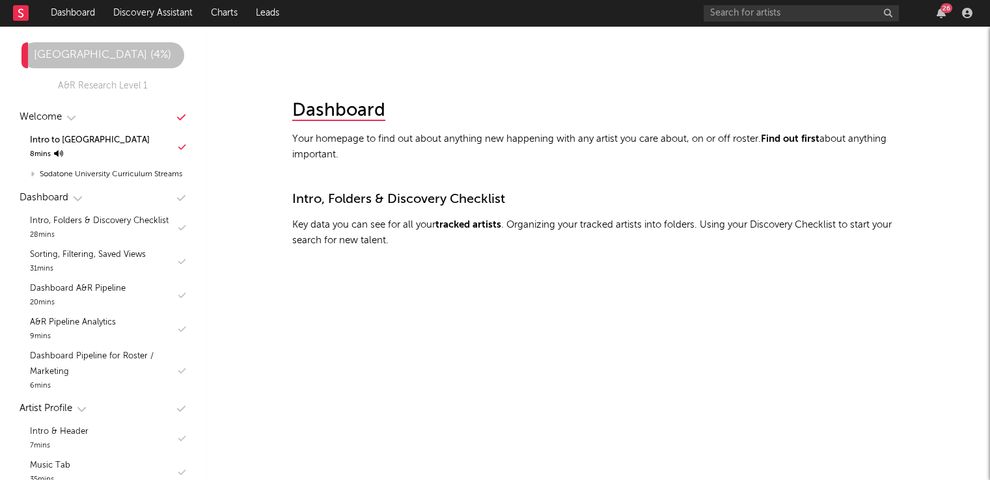
scroll to position [745, 0]
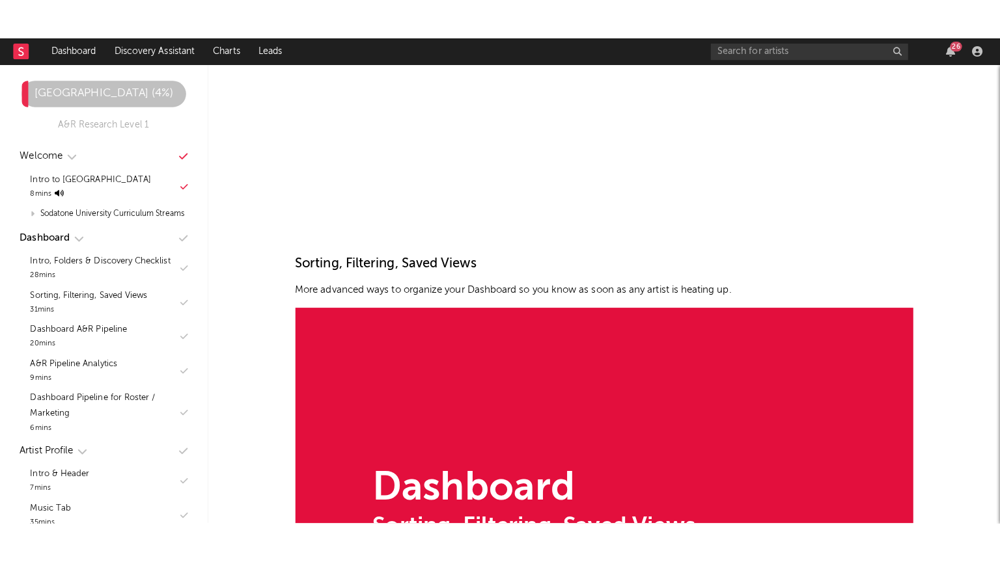
scroll to position [1115, 0]
